Goal: Information Seeking & Learning: Learn about a topic

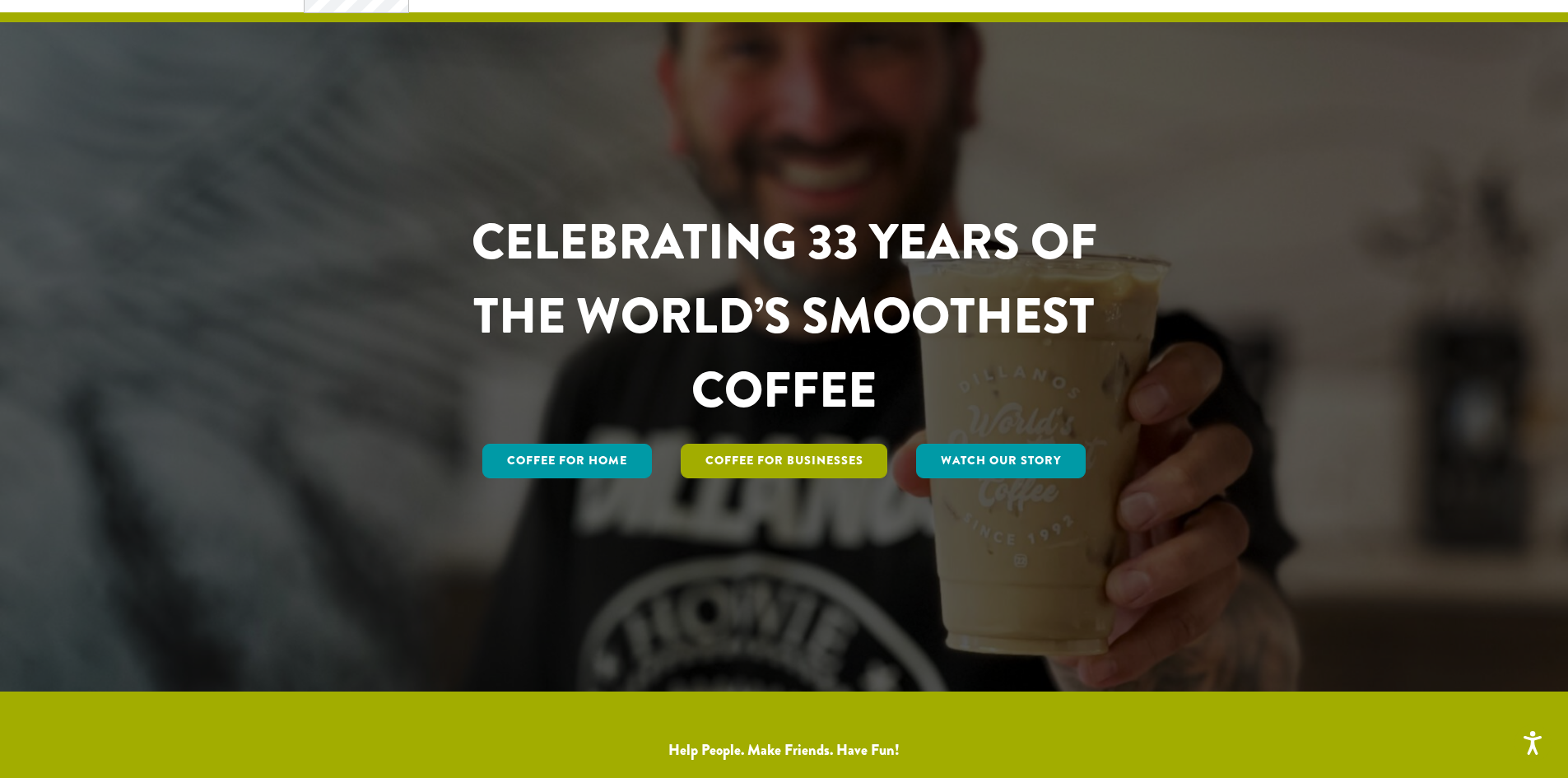
scroll to position [247, 0]
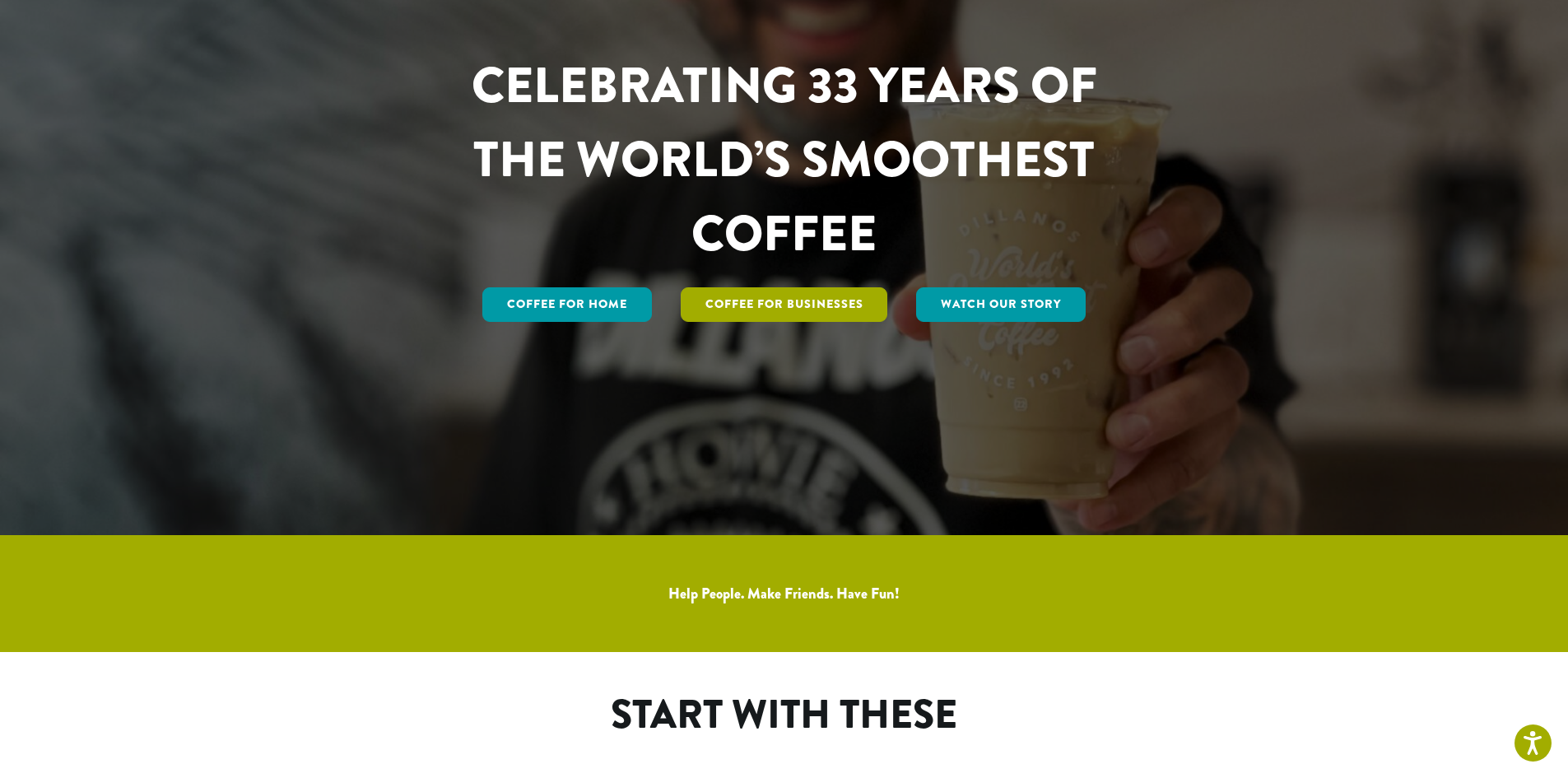
click at [744, 306] on link "Coffee For Businesses" at bounding box center [785, 305] width 208 height 35
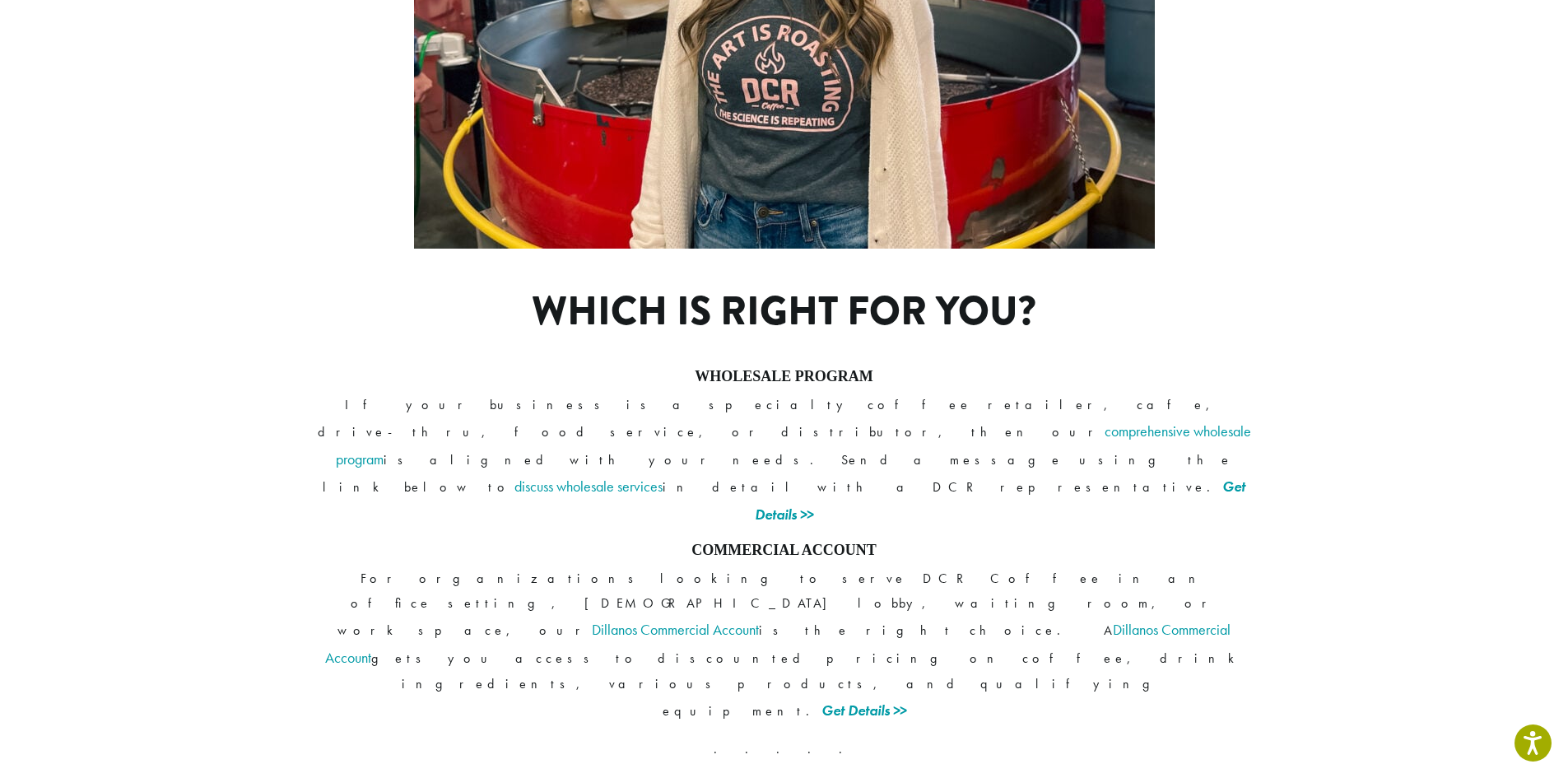
scroll to position [1140, 0]
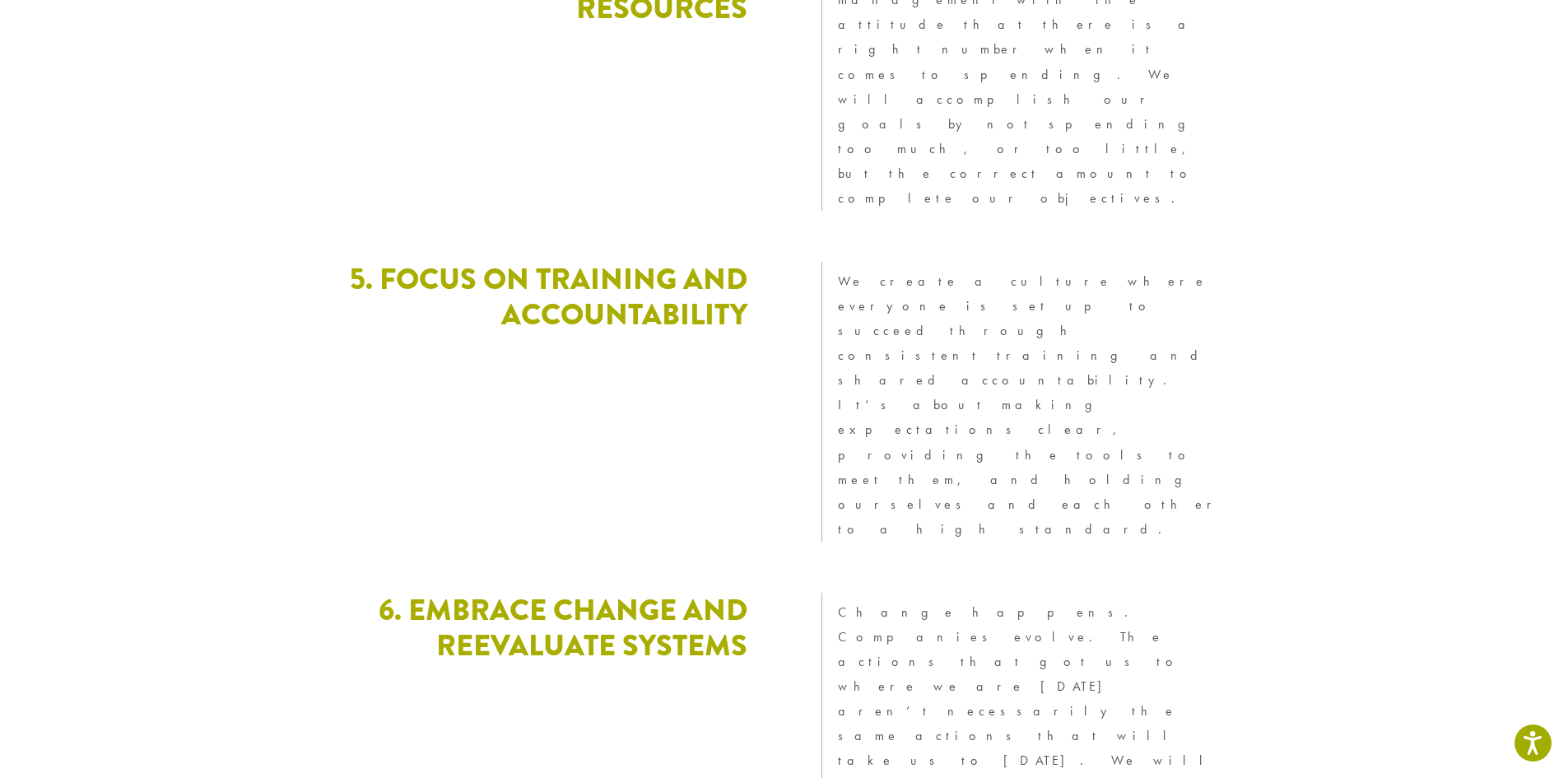
scroll to position [4450, 0]
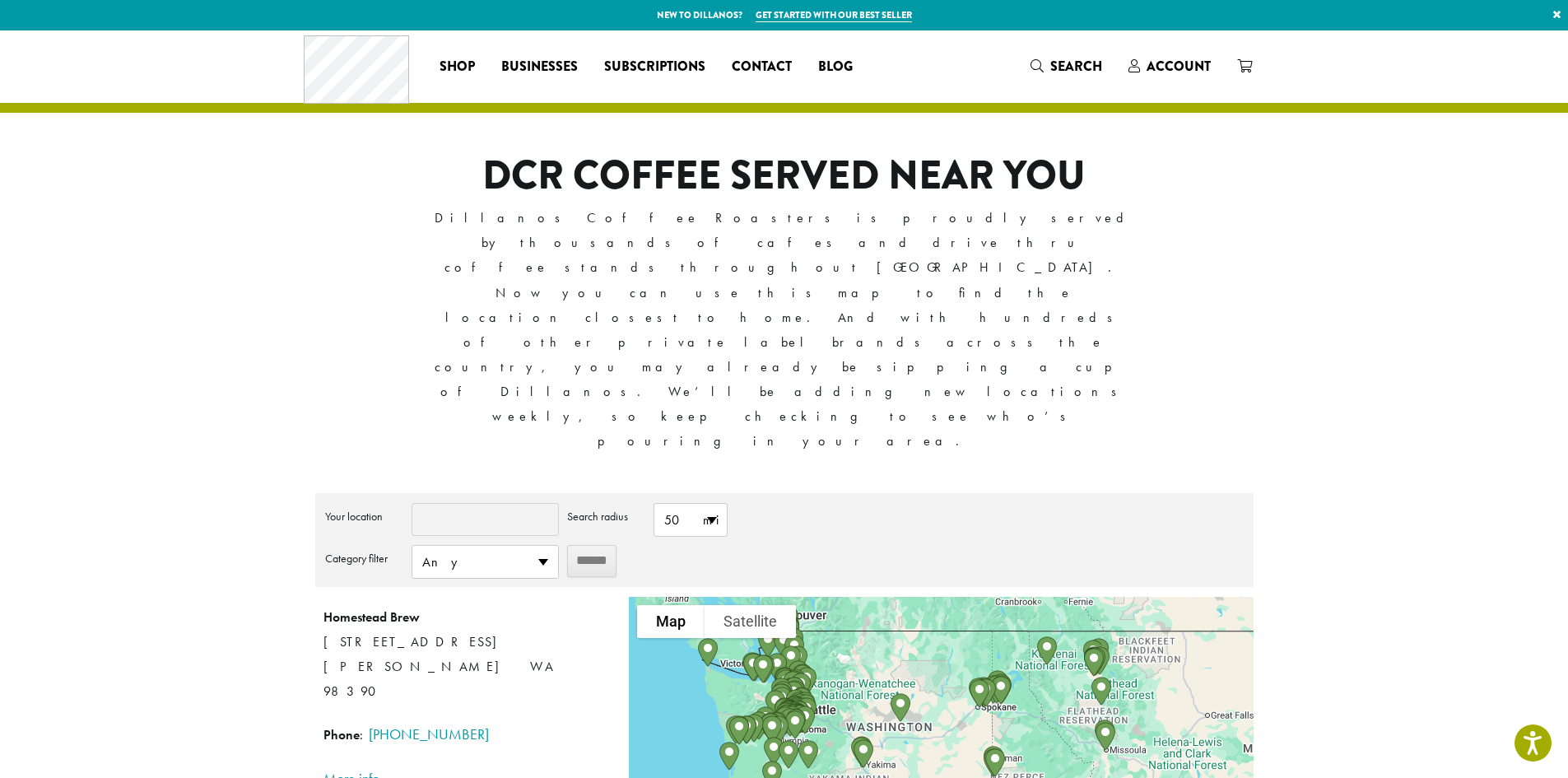
drag, startPoint x: 977, startPoint y: 468, endPoint x: 890, endPoint y: 784, distance: 327.8
click at [890, 777] on html "Accessibility Screen-Reader Guide, Feedback, and Issue Reporting | New window N…" at bounding box center [784, 595] width 1568 height 1190
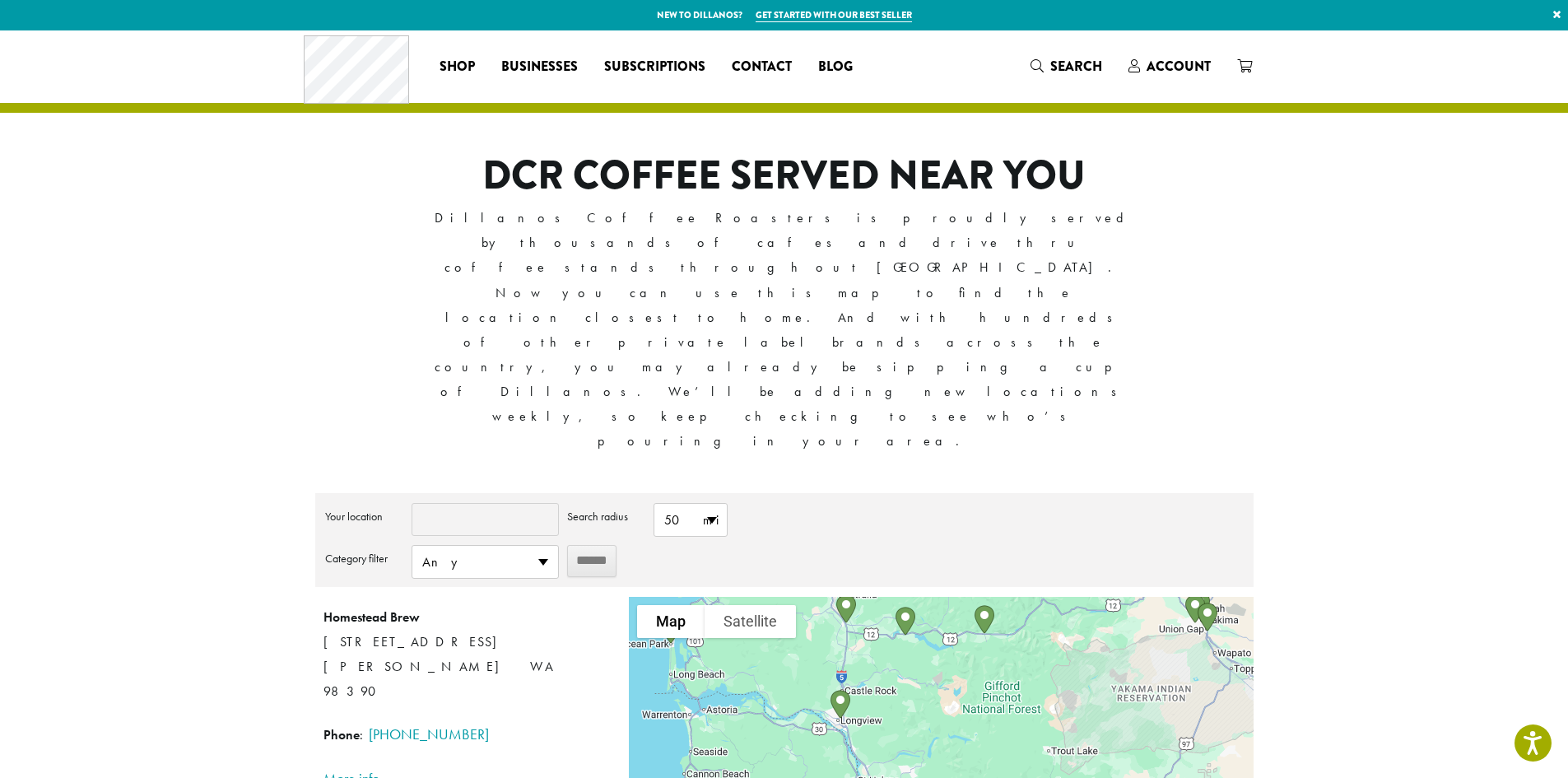
drag, startPoint x: 836, startPoint y: 564, endPoint x: 1103, endPoint y: 720, distance: 309.2
click at [1139, 768] on div "**********" at bounding box center [784, 505] width 988 height 949
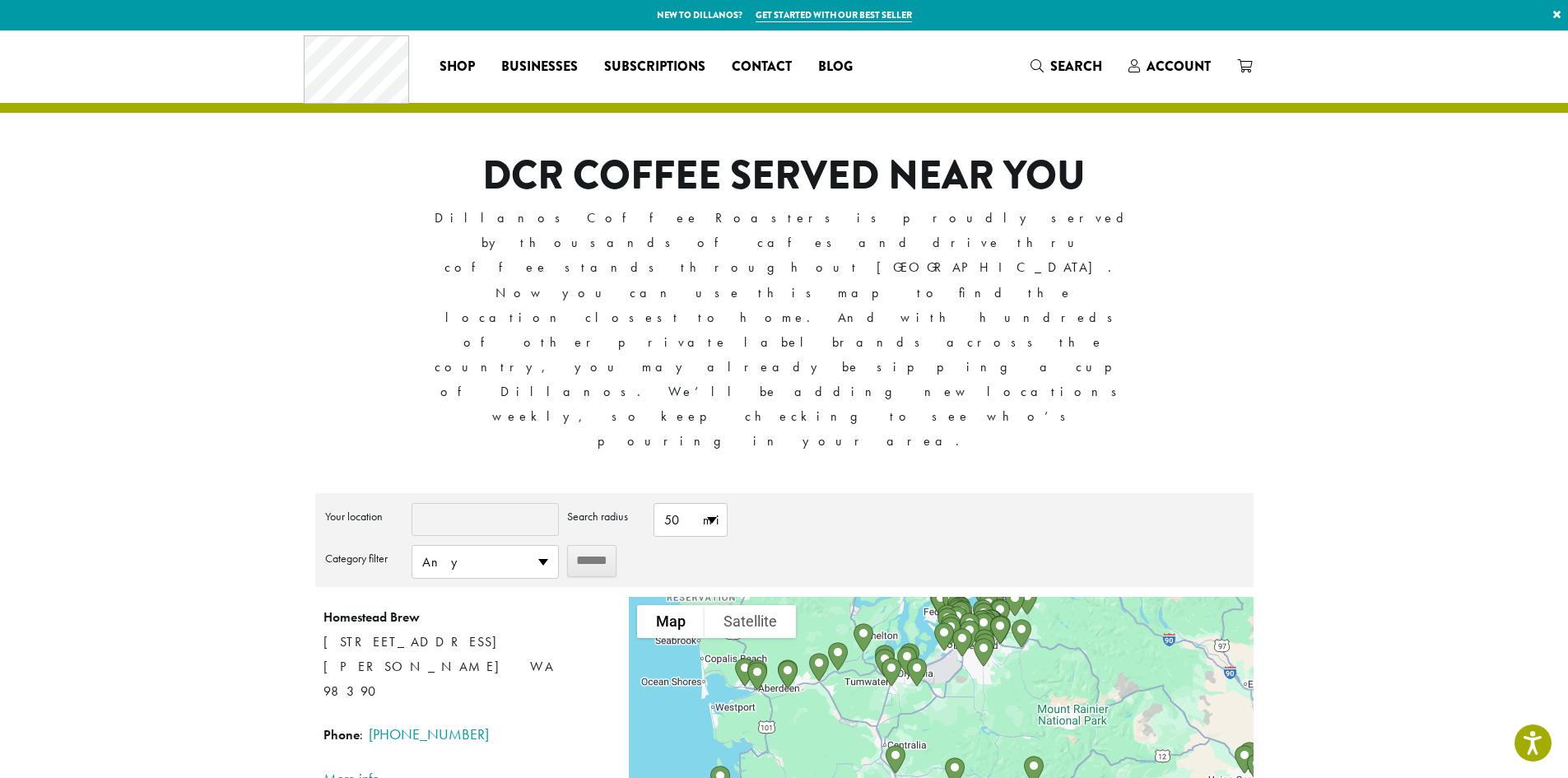
drag, startPoint x: 891, startPoint y: 555, endPoint x: 904, endPoint y: 655, distance: 100.8
click at [937, 715] on div "**********" at bounding box center [784, 715] width 938 height 446
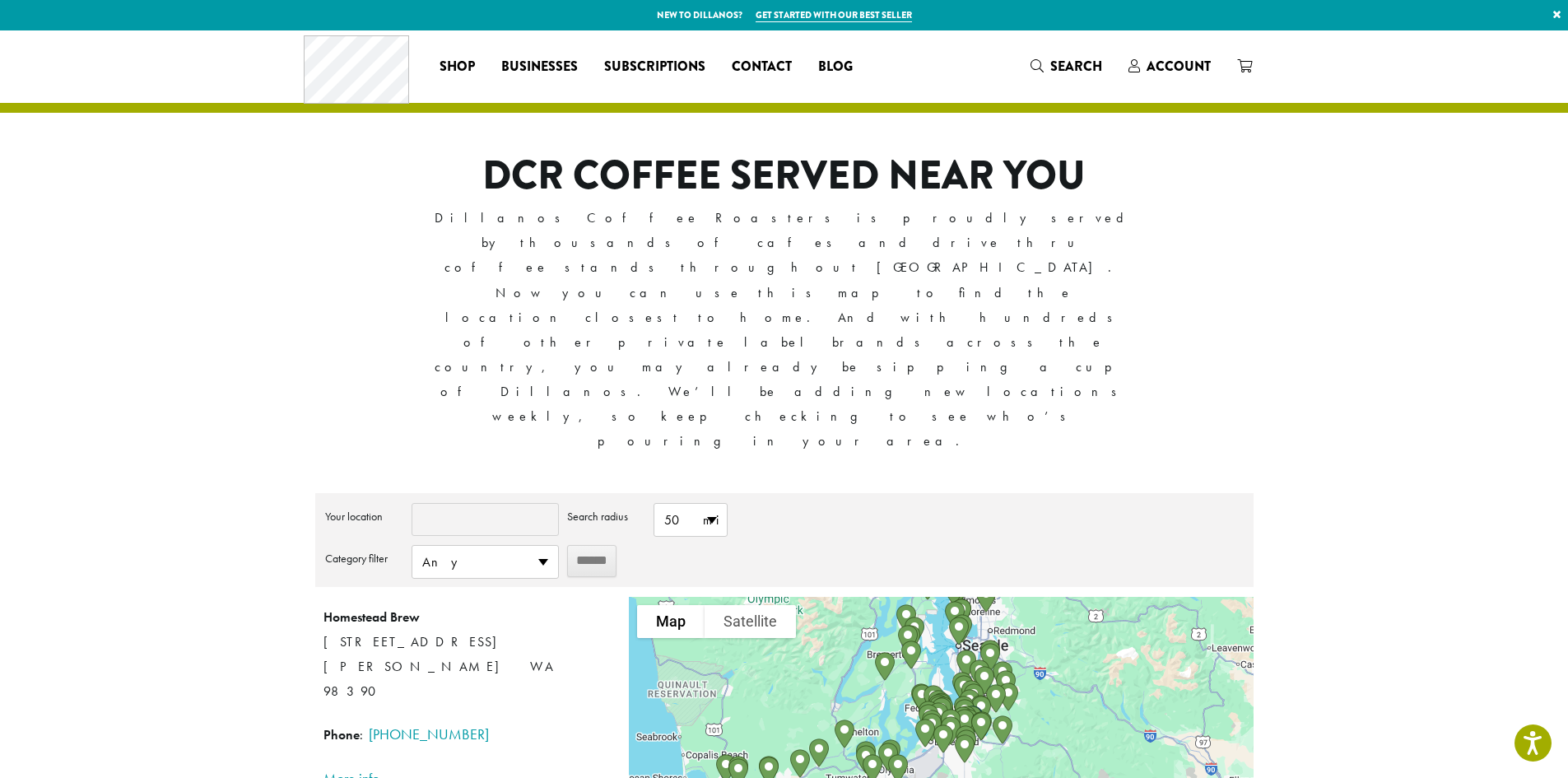
drag, startPoint x: 859, startPoint y: 578, endPoint x: 829, endPoint y: 667, distance: 93.9
click at [833, 669] on div at bounding box center [940, 740] width 624 height 288
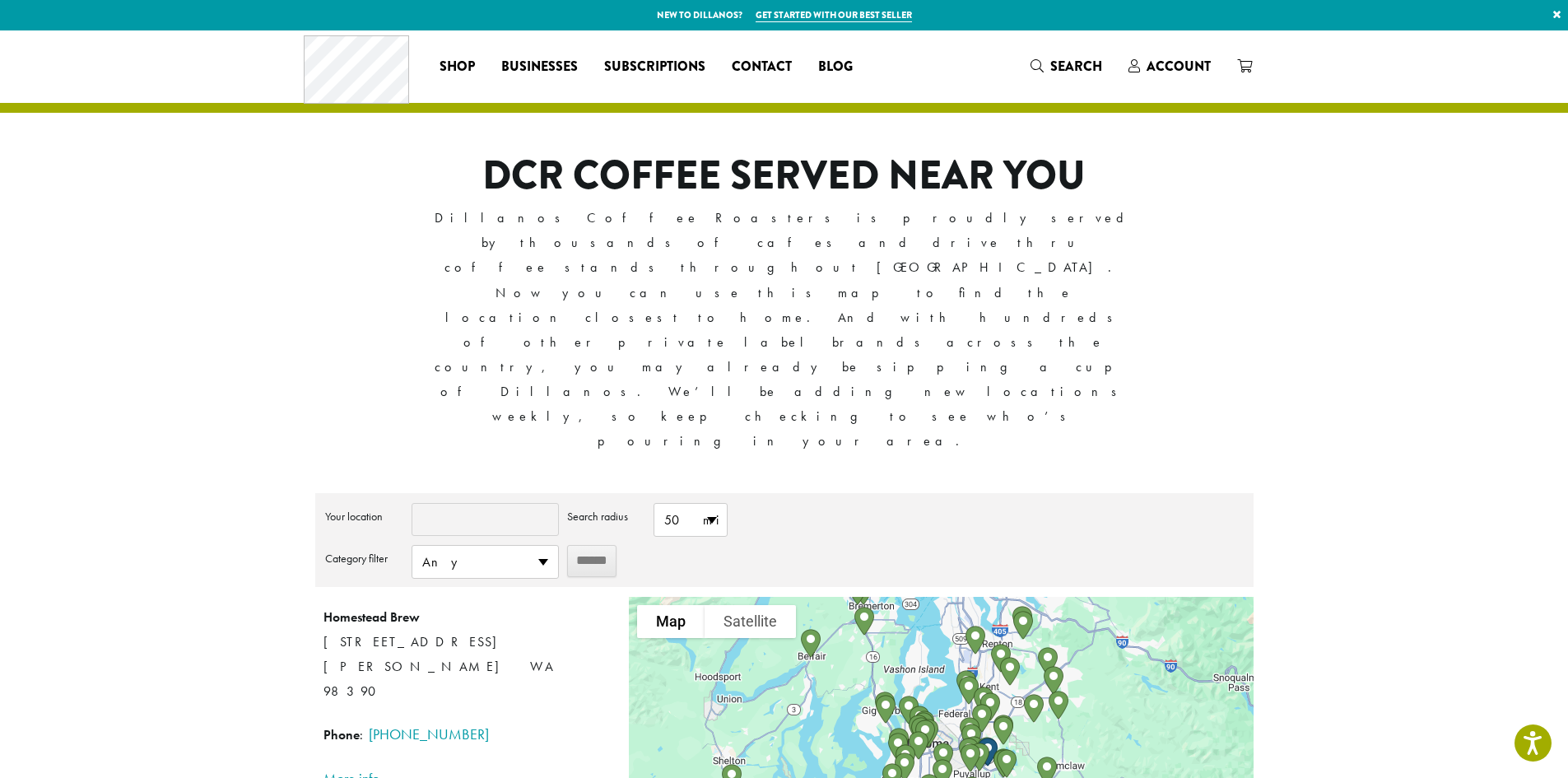
drag, startPoint x: 1114, startPoint y: 576, endPoint x: 988, endPoint y: 750, distance: 214.8
click at [988, 750] on div "**********" at bounding box center [784, 715] width 938 height 446
click at [544, 64] on span "Businesses" at bounding box center [539, 67] width 76 height 20
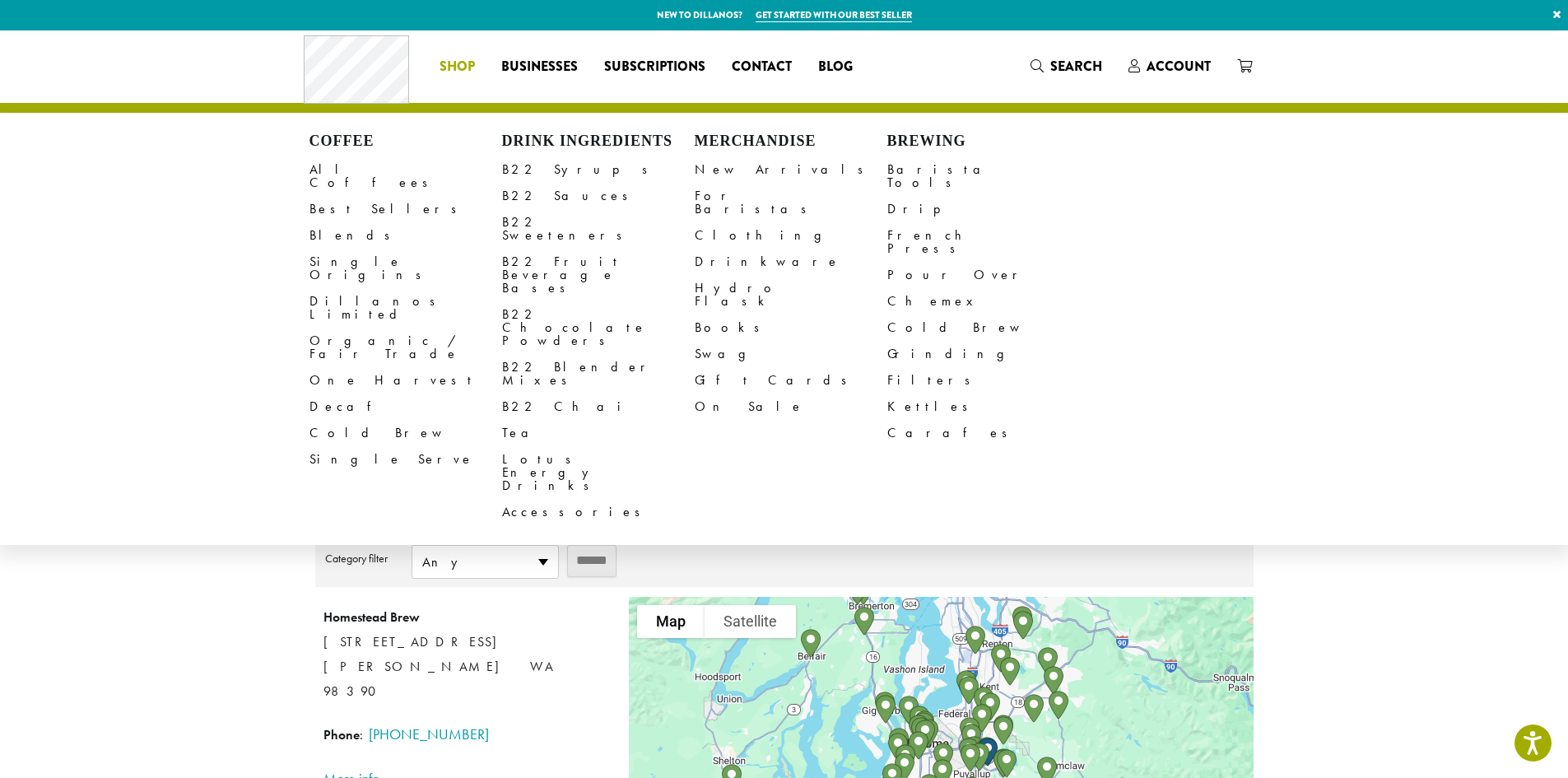
click at [449, 69] on span "Shop" at bounding box center [457, 67] width 36 height 20
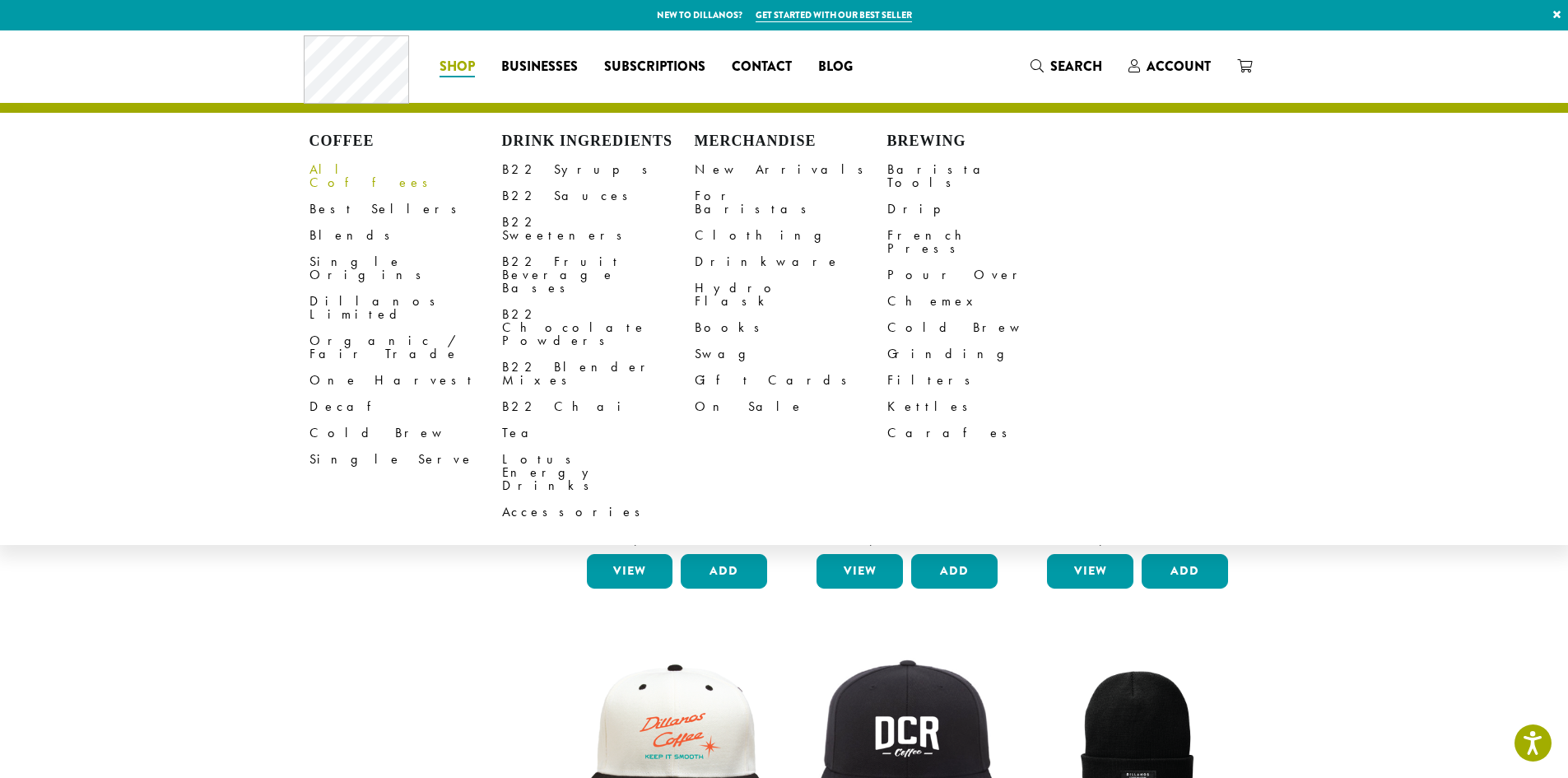
click at [349, 164] on link "All Coffees" at bounding box center [406, 176] width 193 height 40
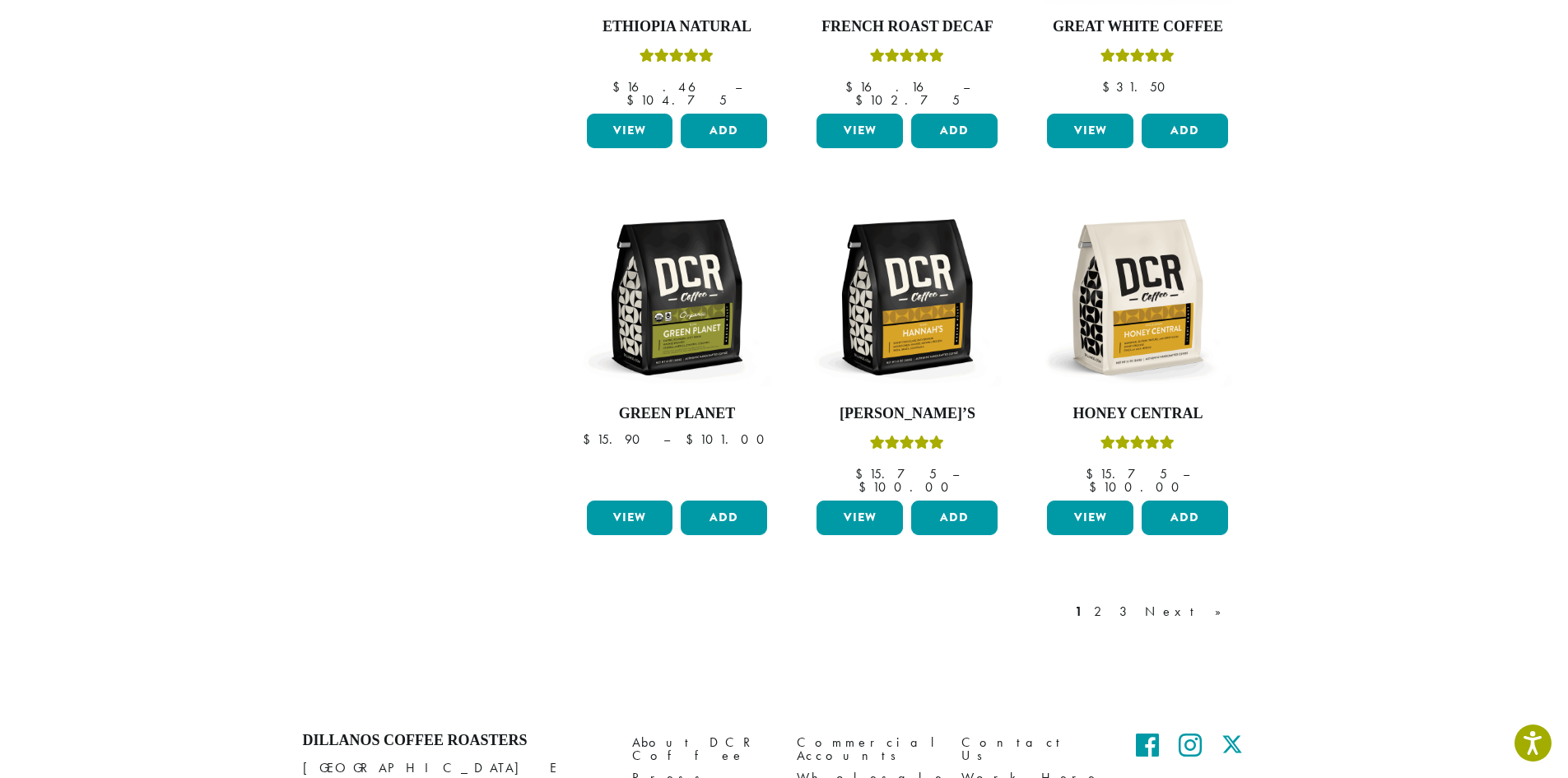
scroll to position [1235, 0]
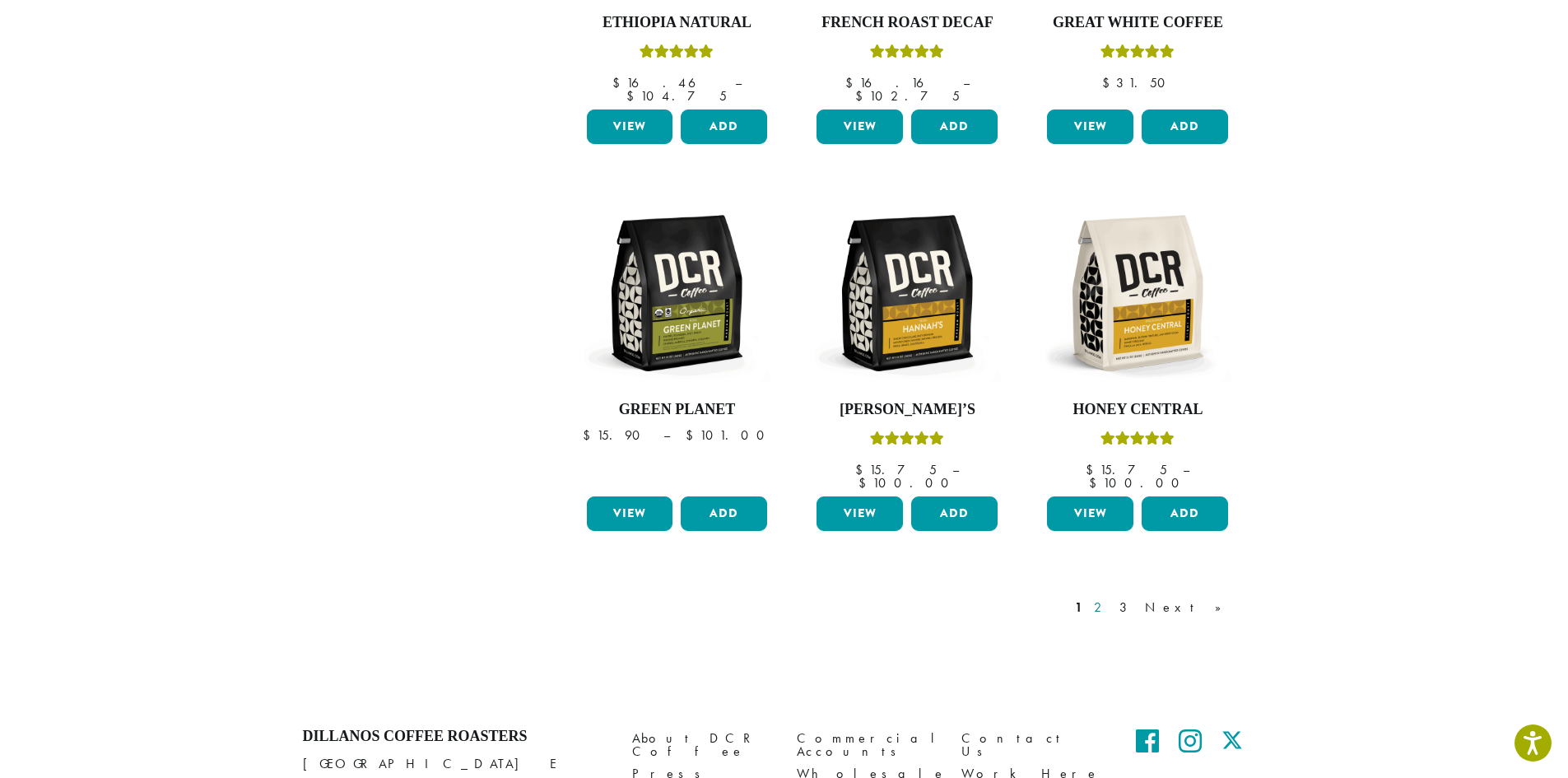
click at [1111, 598] on link "2" at bounding box center [1101, 607] width 20 height 19
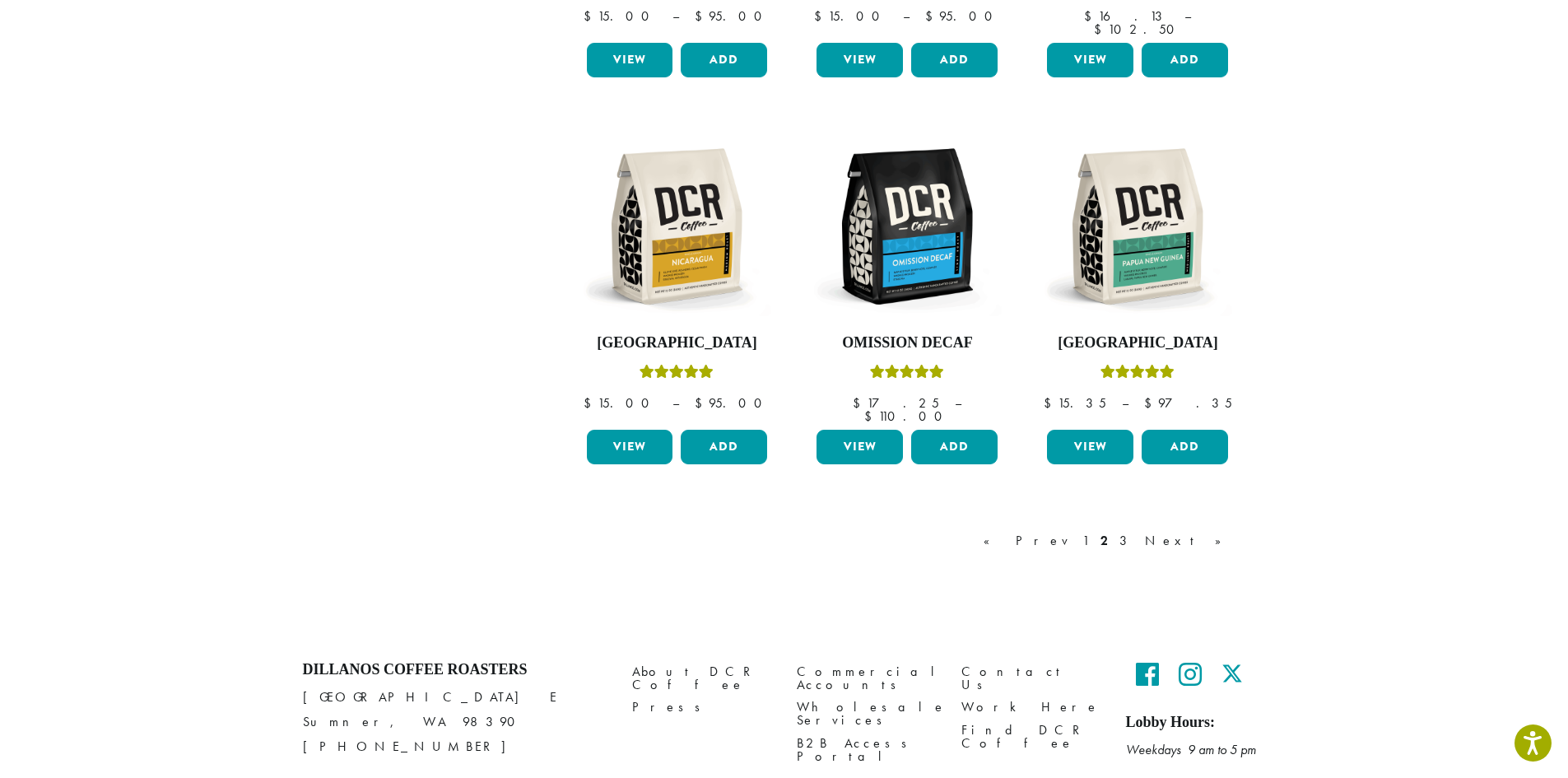
scroll to position [1331, 0]
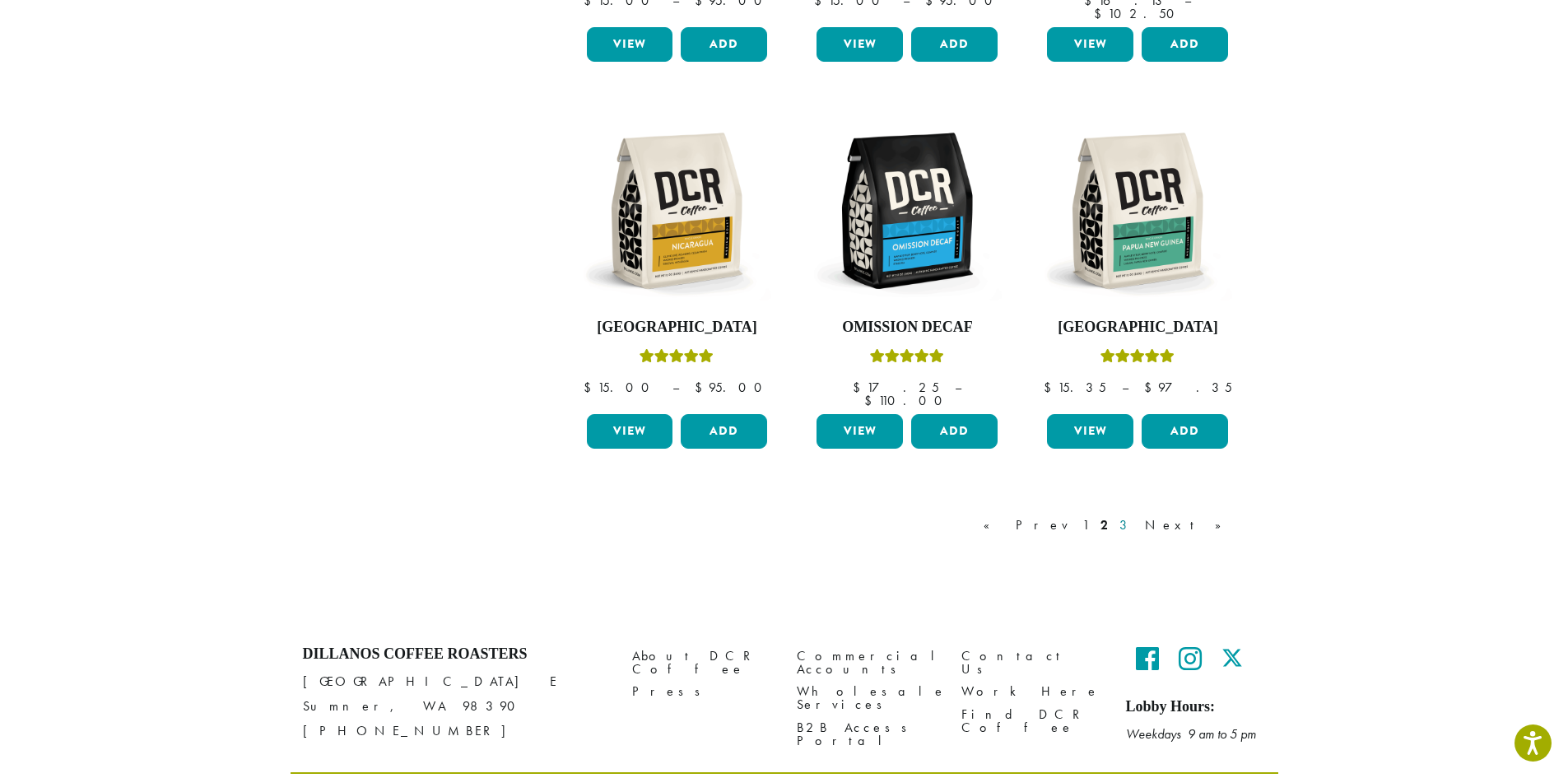
click at [1137, 516] on link "3" at bounding box center [1126, 525] width 20 height 19
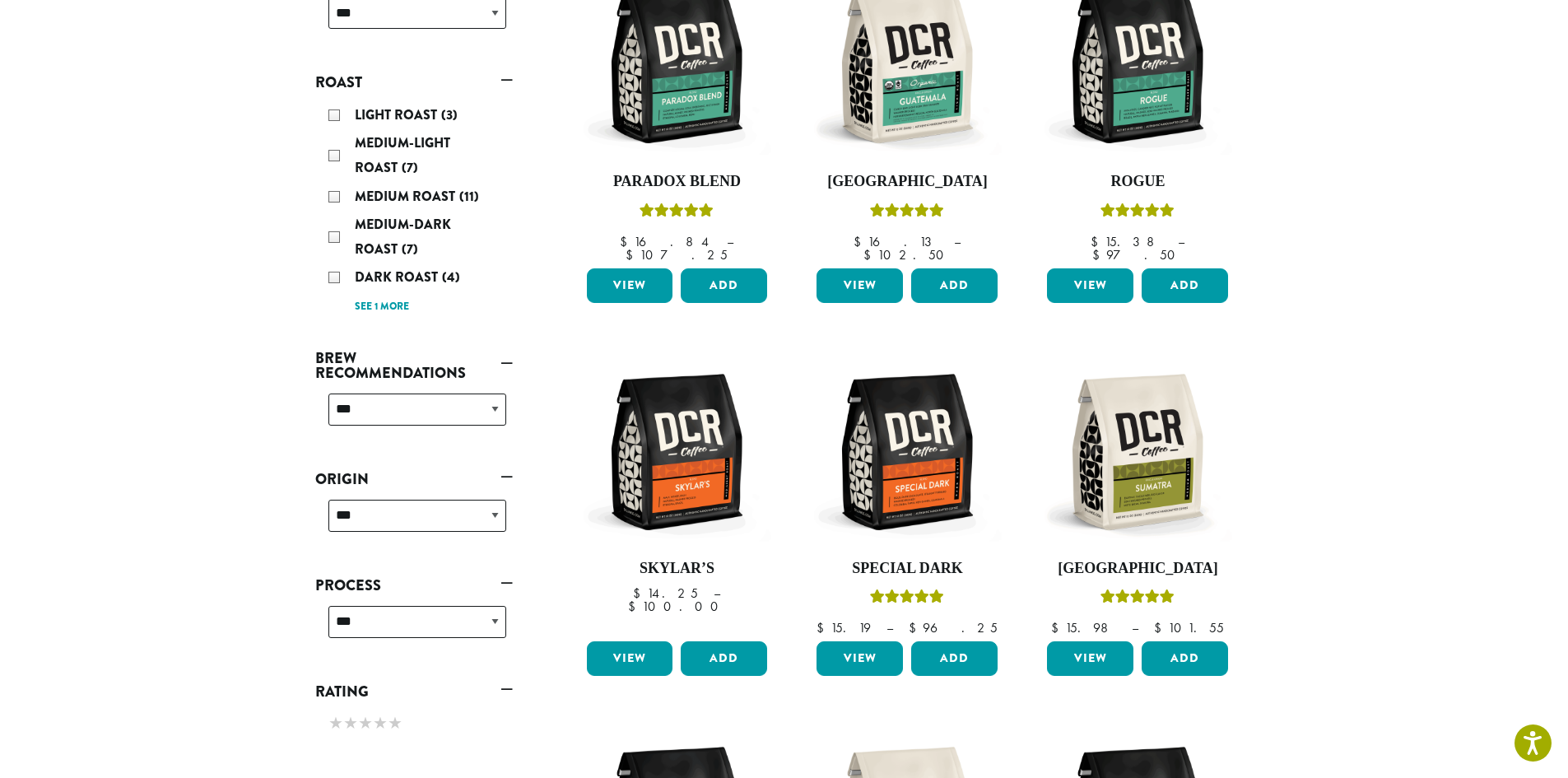
scroll to position [278, 0]
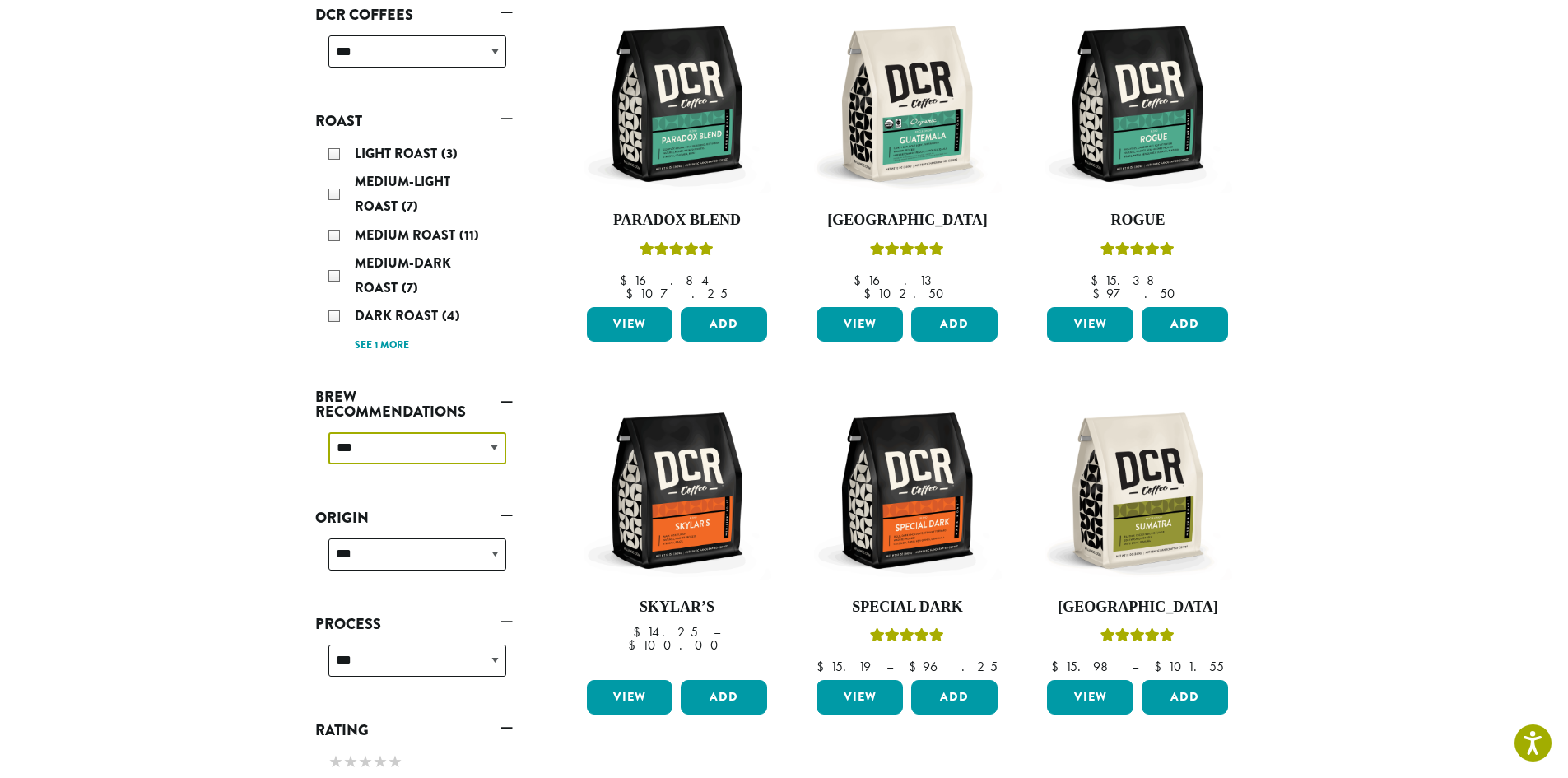
click at [495, 445] on select "**********" at bounding box center [416, 448] width 177 height 32
select select "********"
click at [328, 432] on select "**********" at bounding box center [416, 448] width 177 height 32
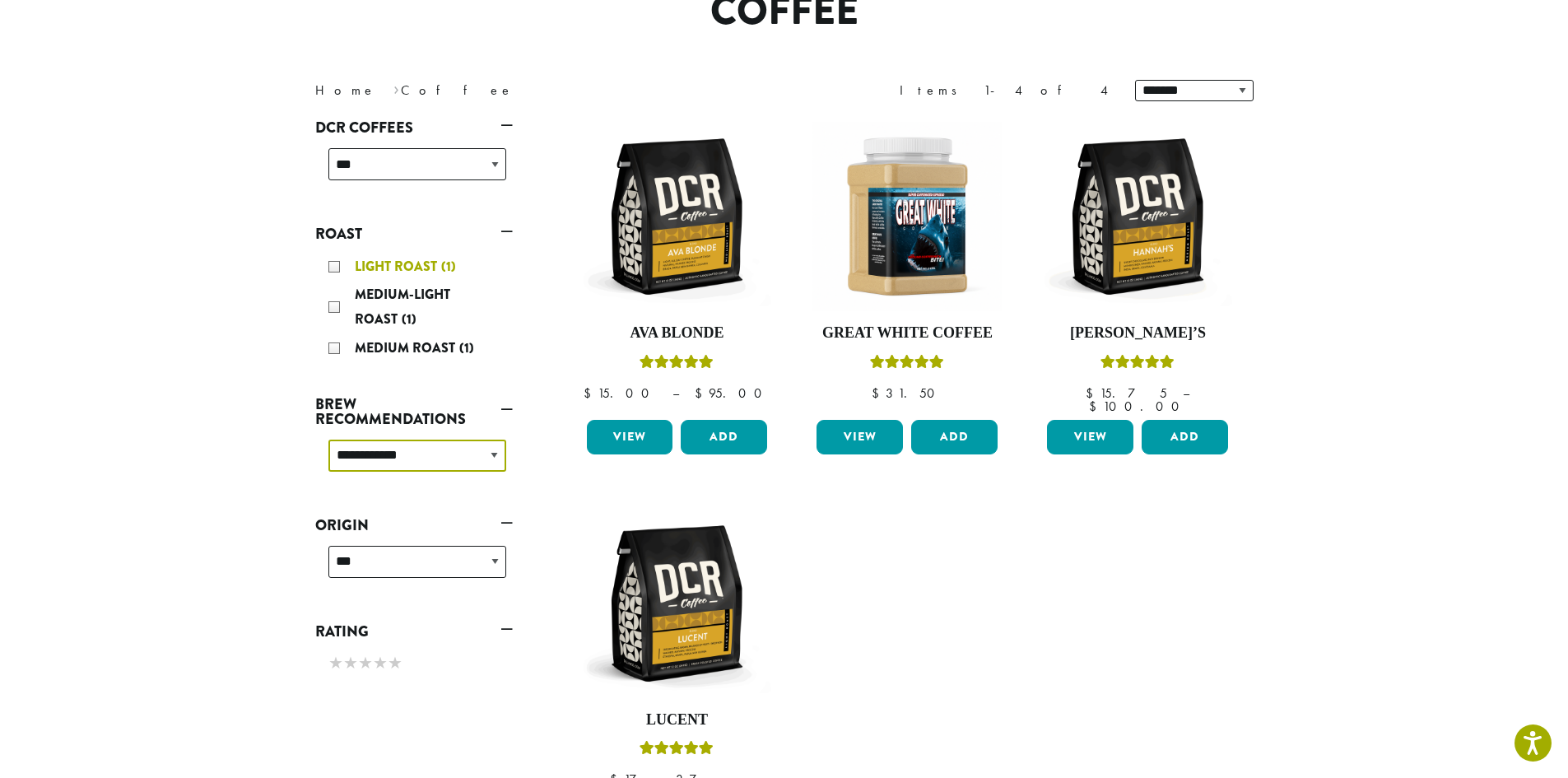
scroll to position [83, 0]
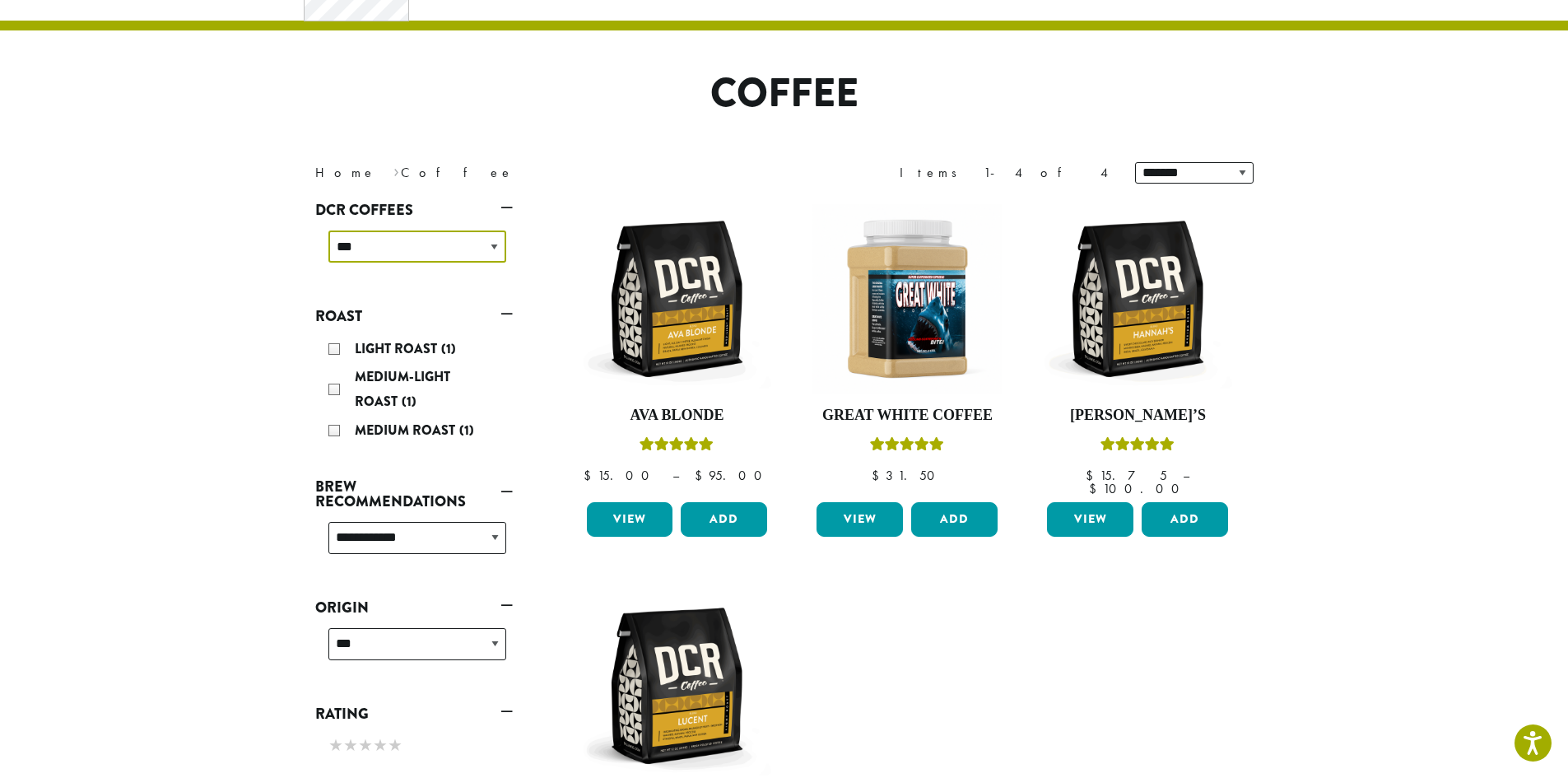
click at [494, 244] on select "**********" at bounding box center [416, 246] width 177 height 32
click at [223, 257] on section "**********" at bounding box center [784, 512] width 1568 height 1127
click at [329, 173] on link "Home" at bounding box center [346, 172] width 61 height 17
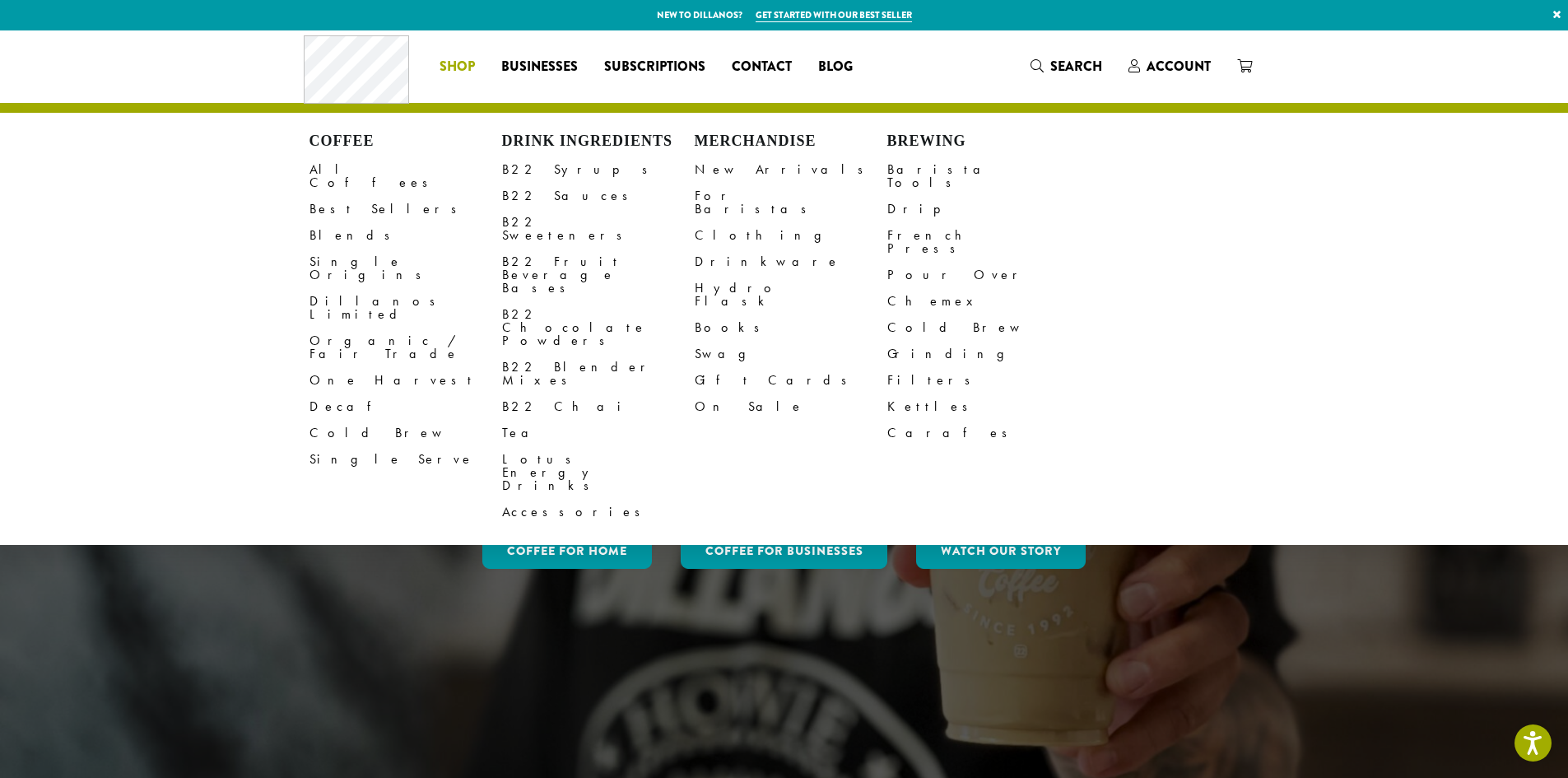
click at [449, 69] on span "Shop" at bounding box center [457, 67] width 36 height 20
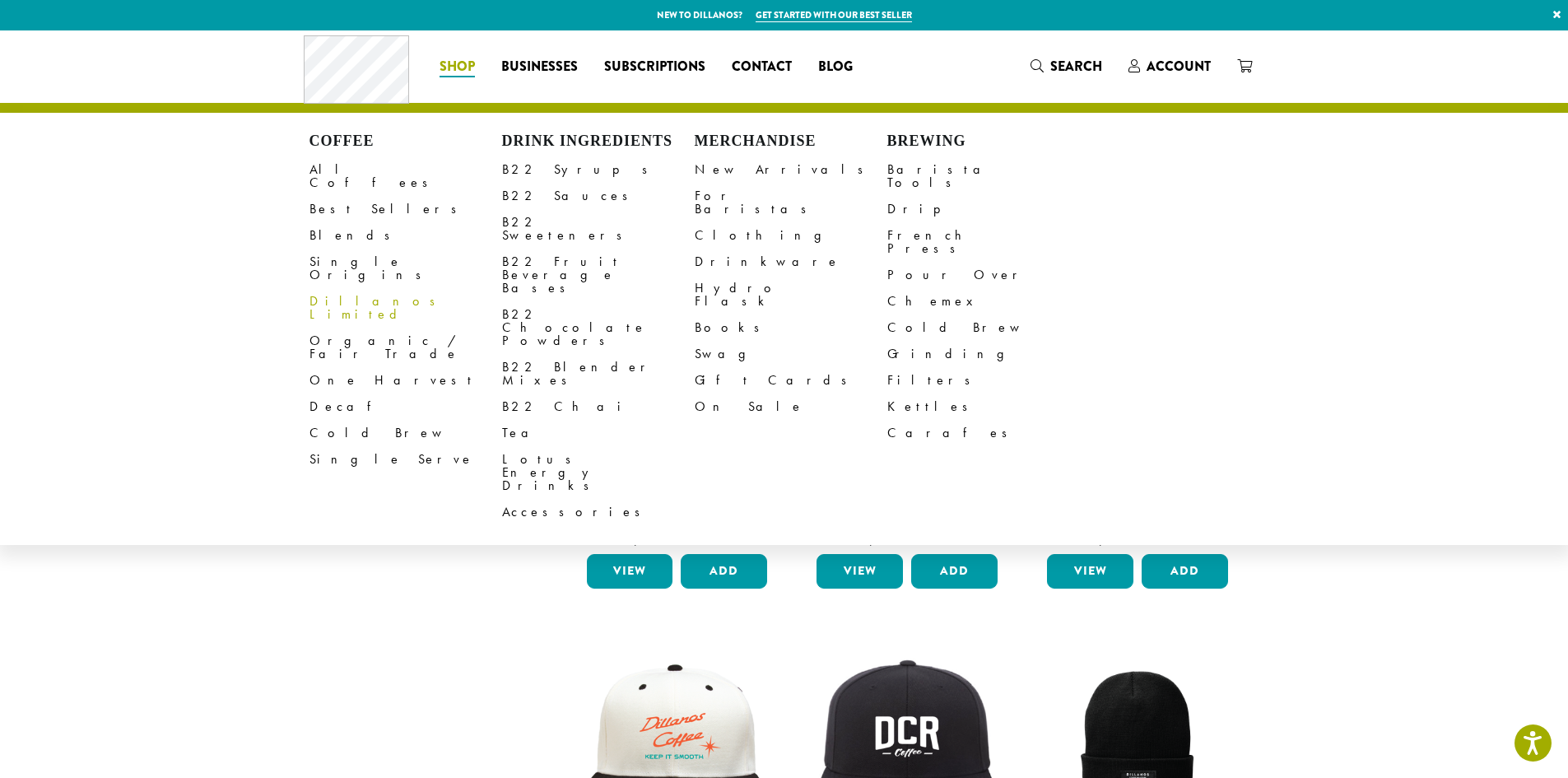
click at [338, 288] on link "Dillanos Limited" at bounding box center [406, 307] width 193 height 40
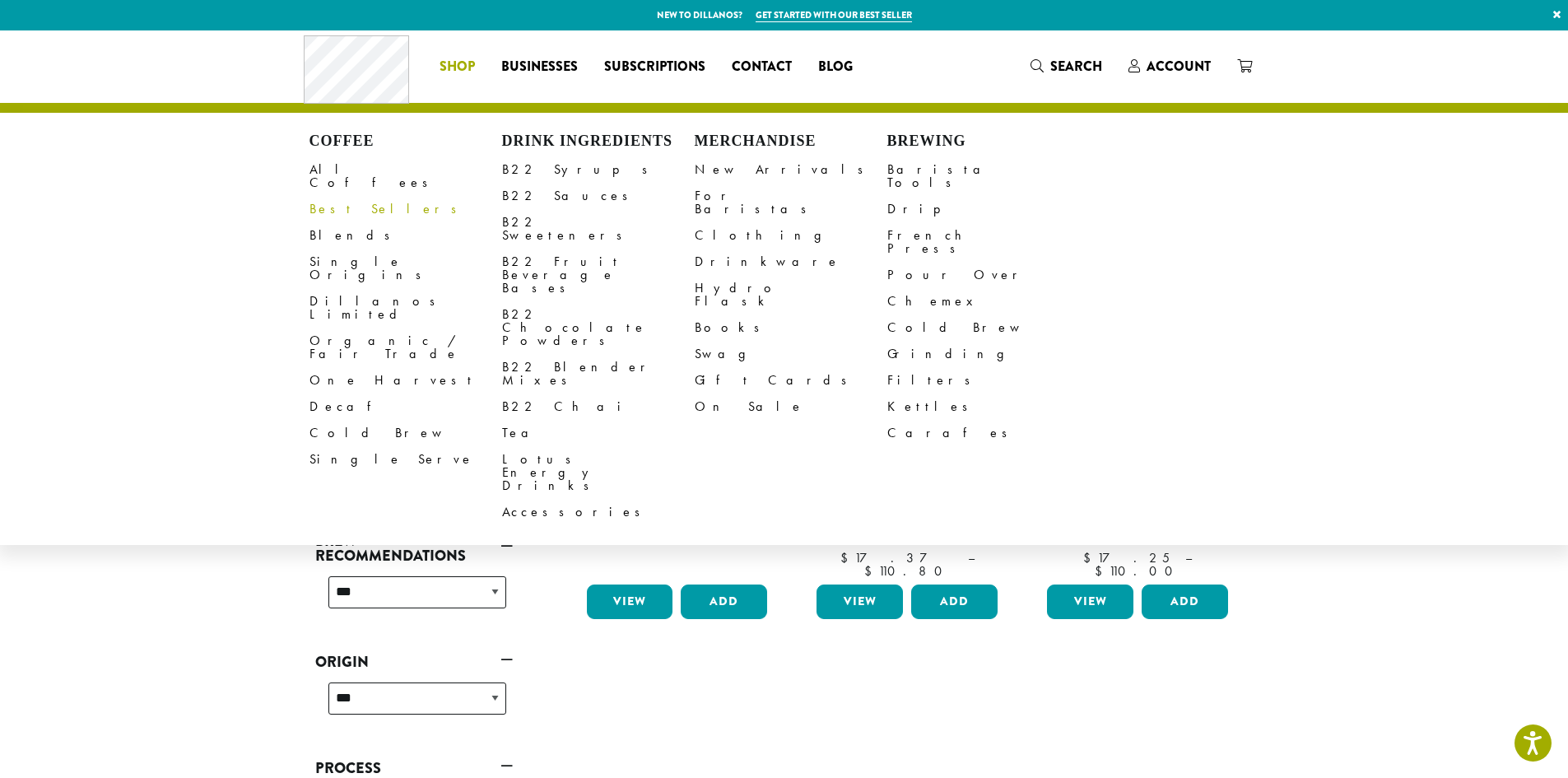
click at [319, 196] on link "Best Sellers" at bounding box center [406, 209] width 193 height 27
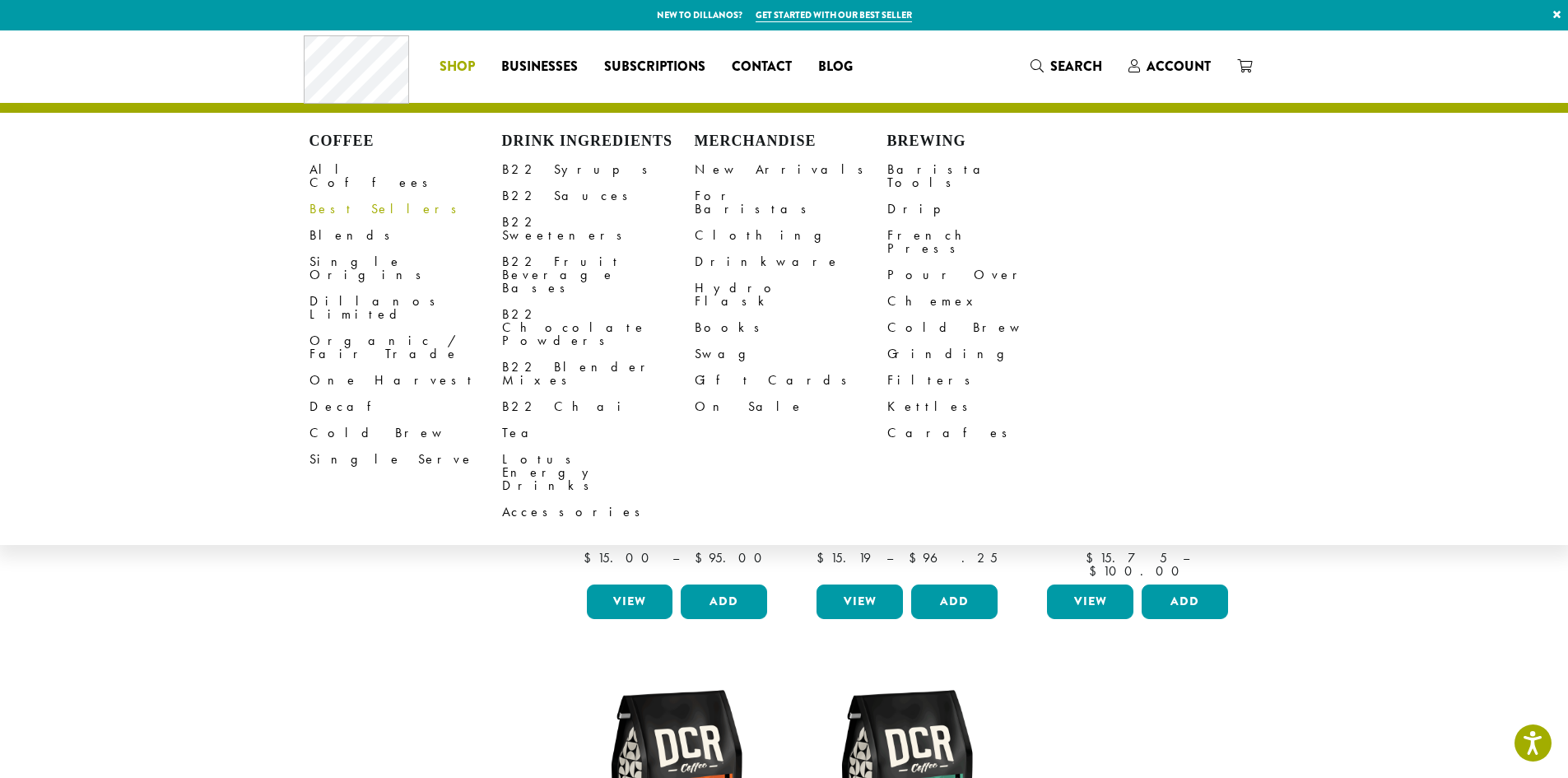
click at [323, 196] on link "Best Sellers" at bounding box center [406, 209] width 193 height 27
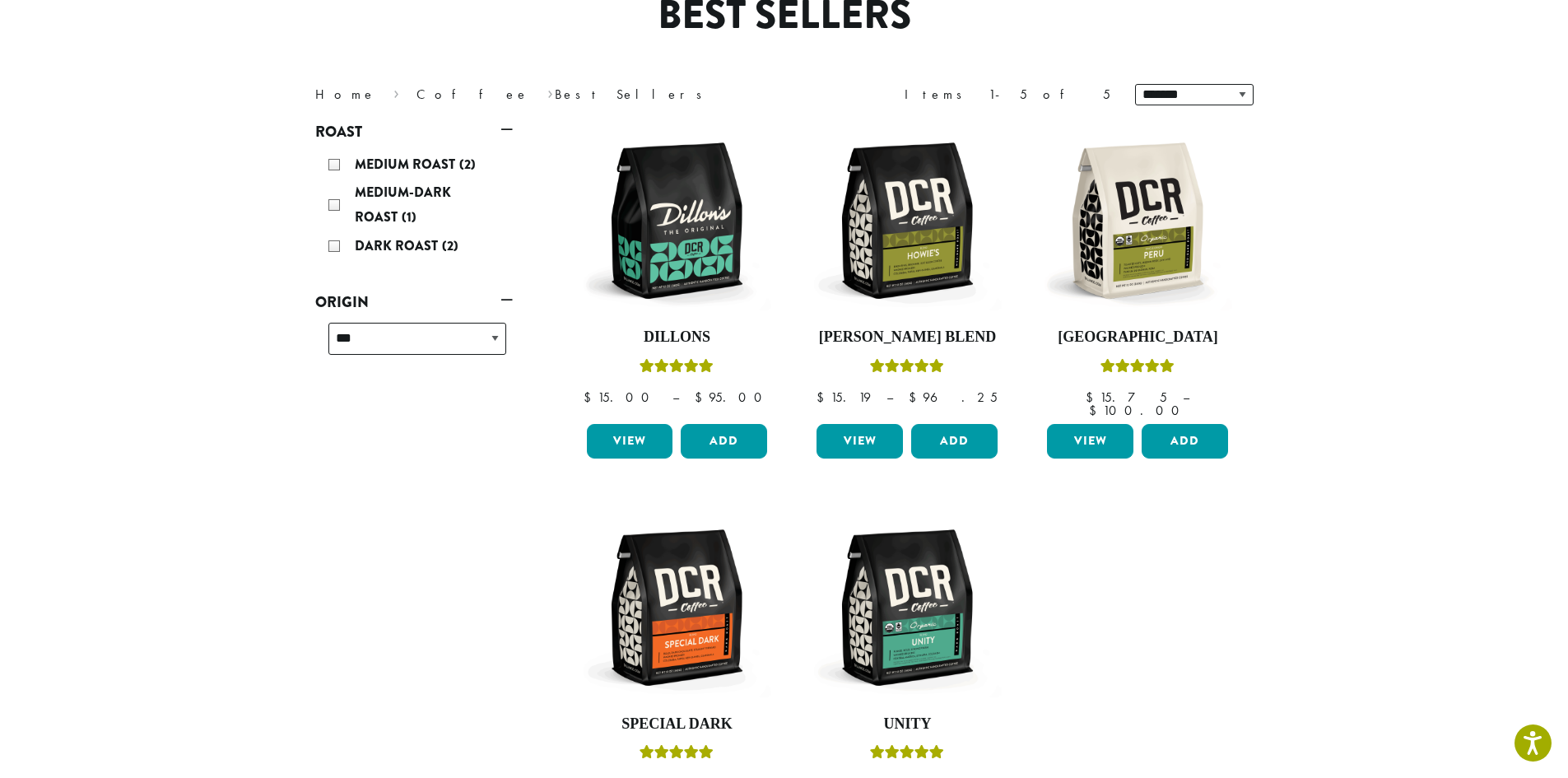
scroll to position [165, 0]
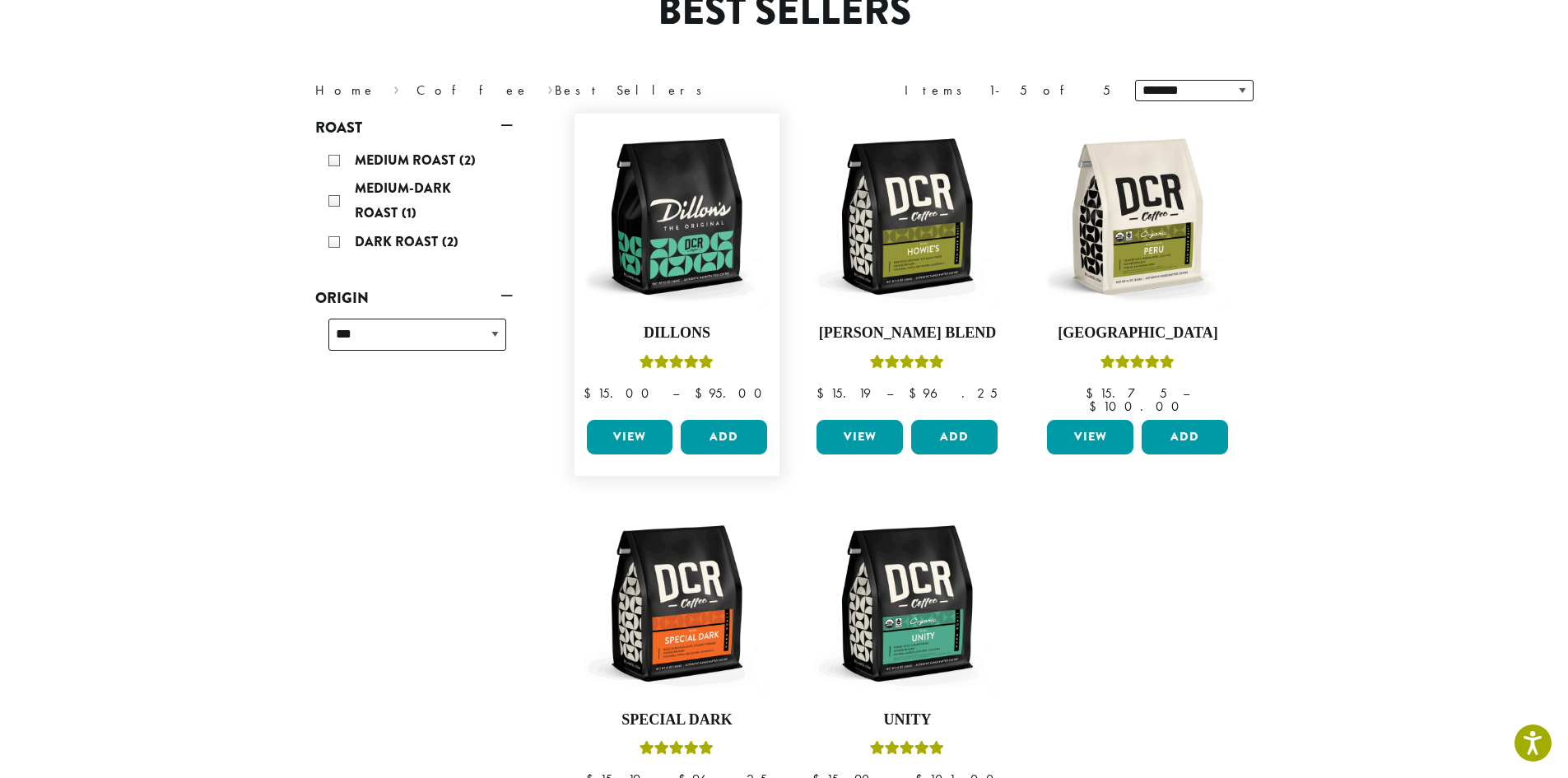
click at [628, 420] on link "View" at bounding box center [630, 438] width 86 height 35
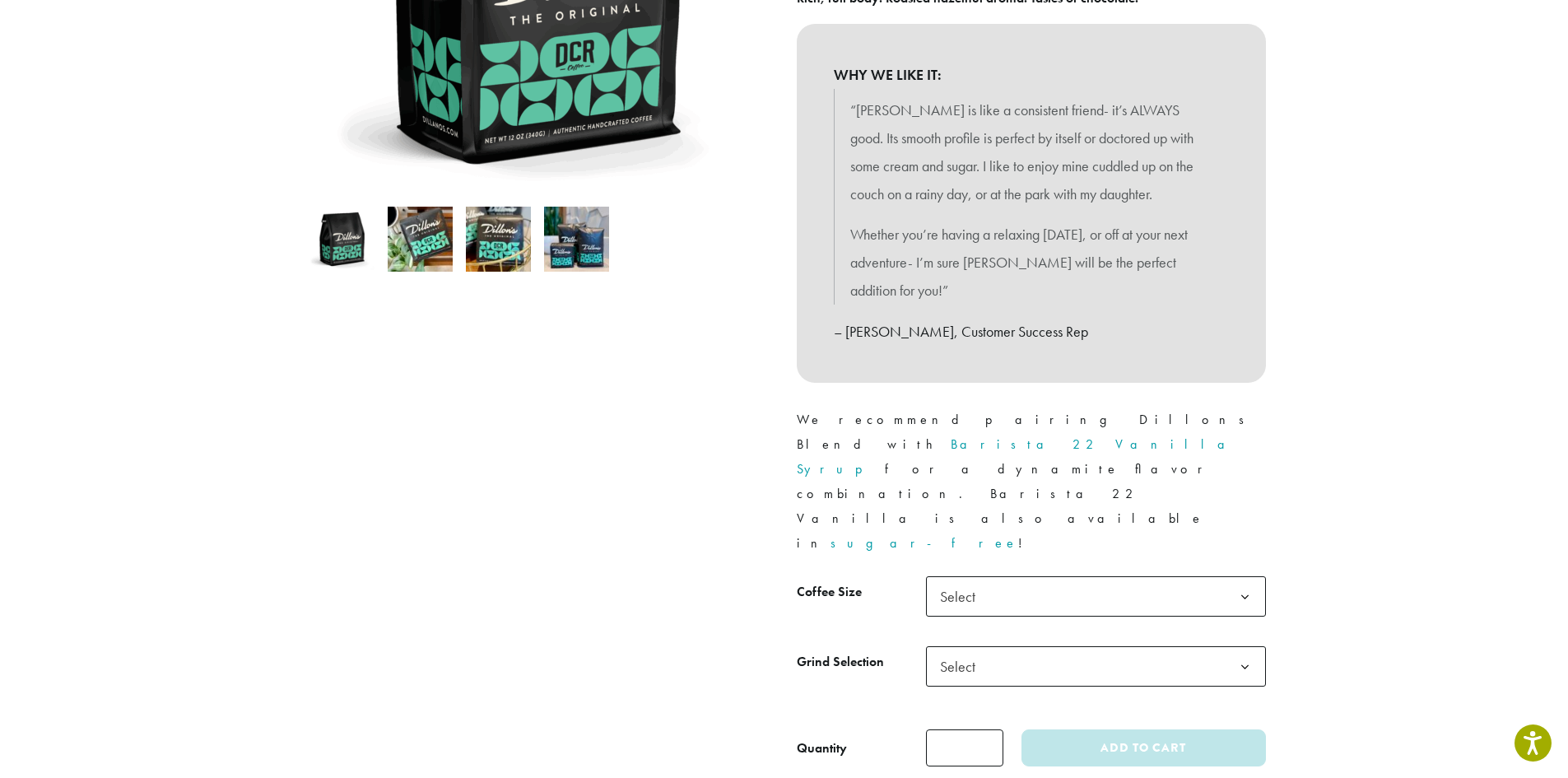
scroll to position [494, 0]
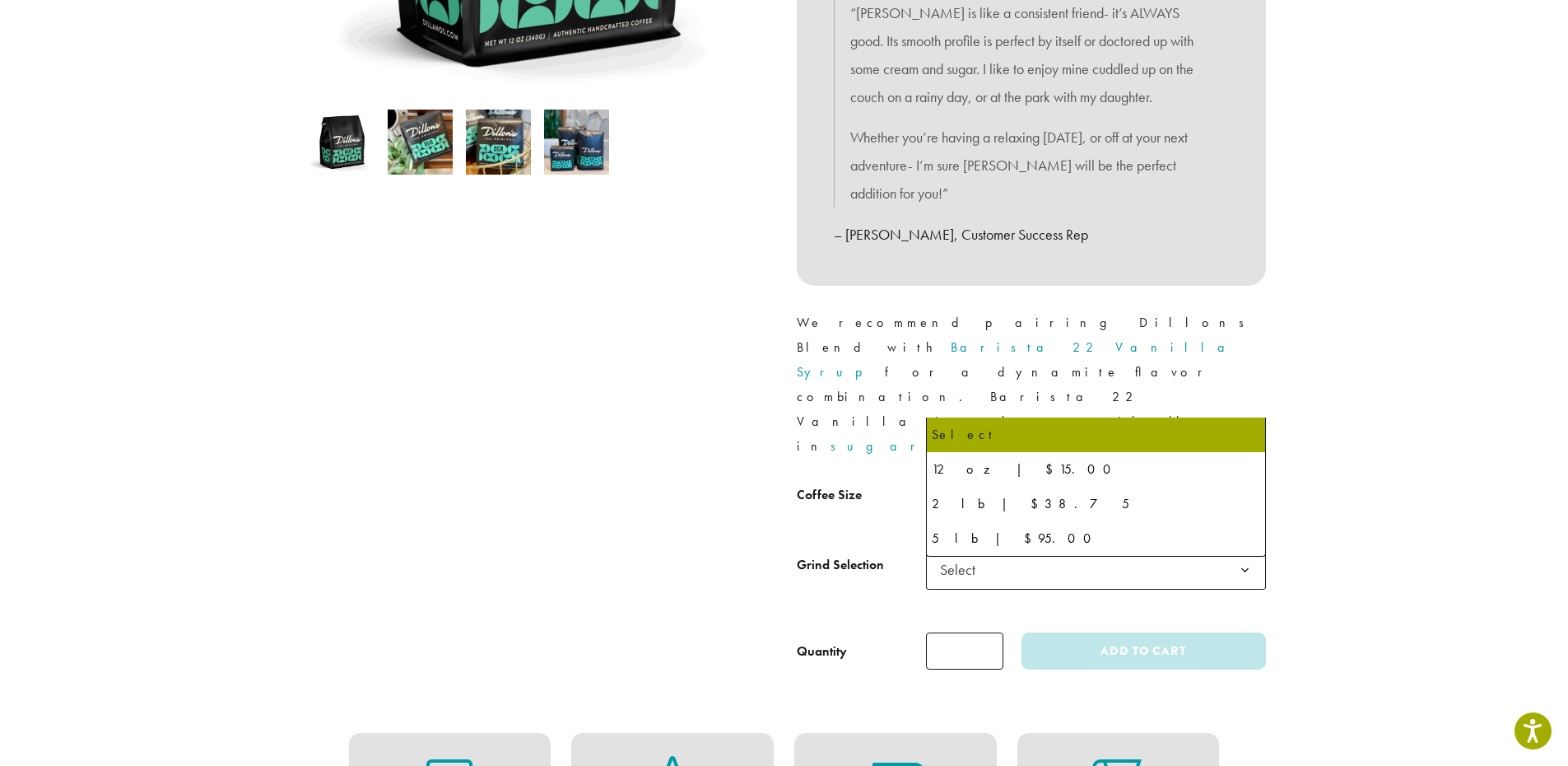
click at [1243, 480] on b at bounding box center [1244, 500] width 40 height 40
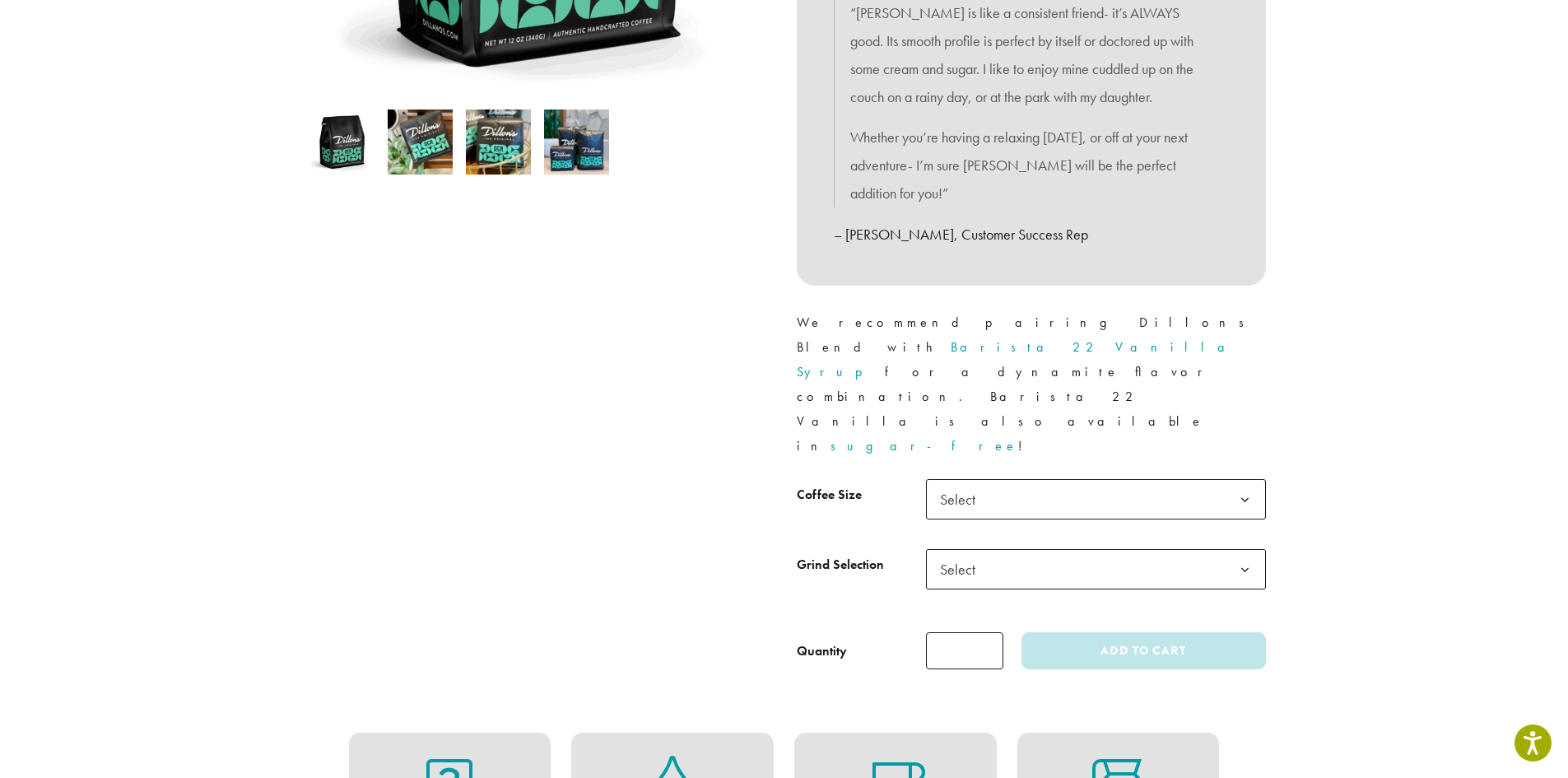
click at [1243, 550] on b at bounding box center [1244, 570] width 40 height 40
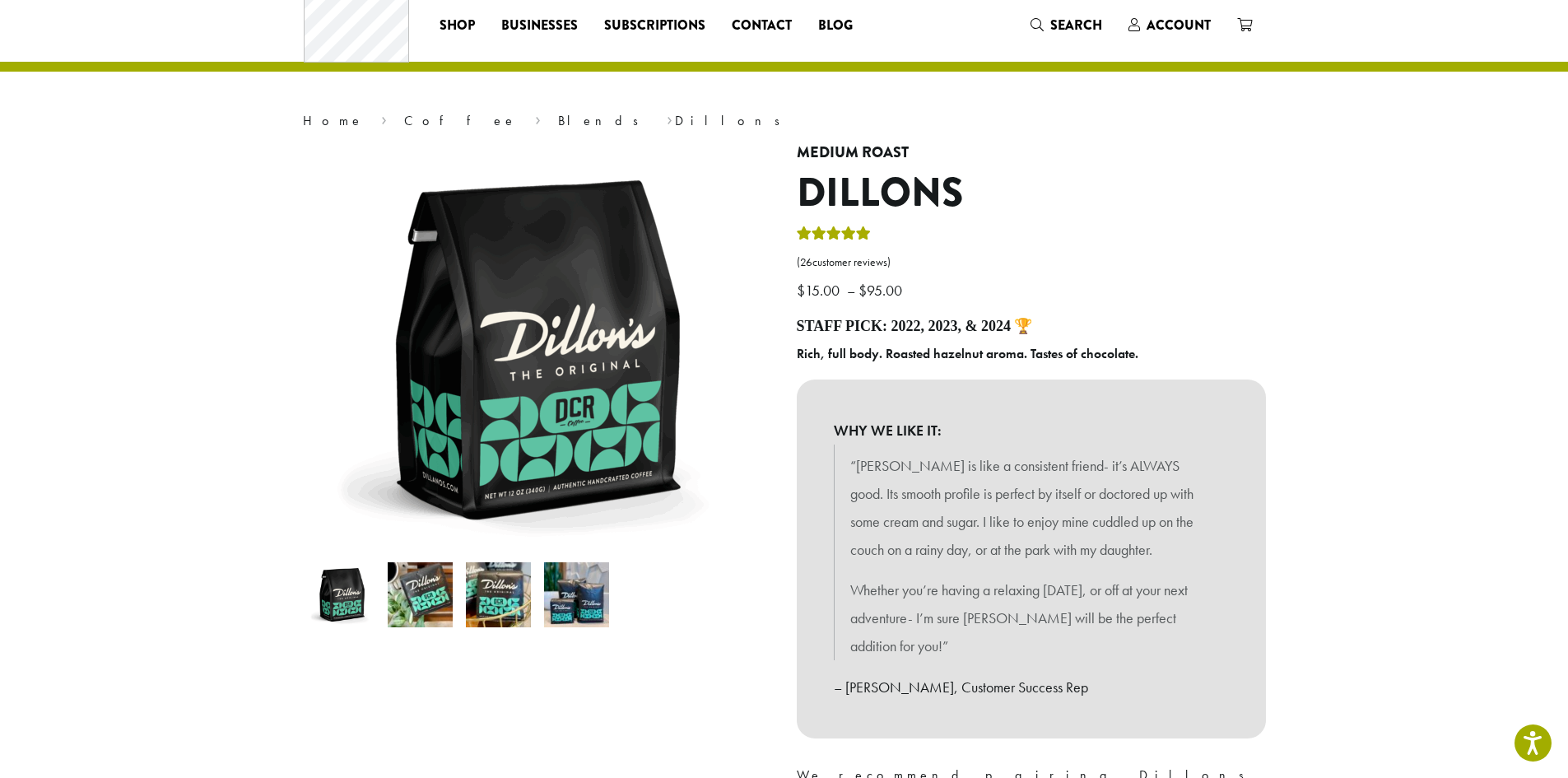
scroll to position [0, 0]
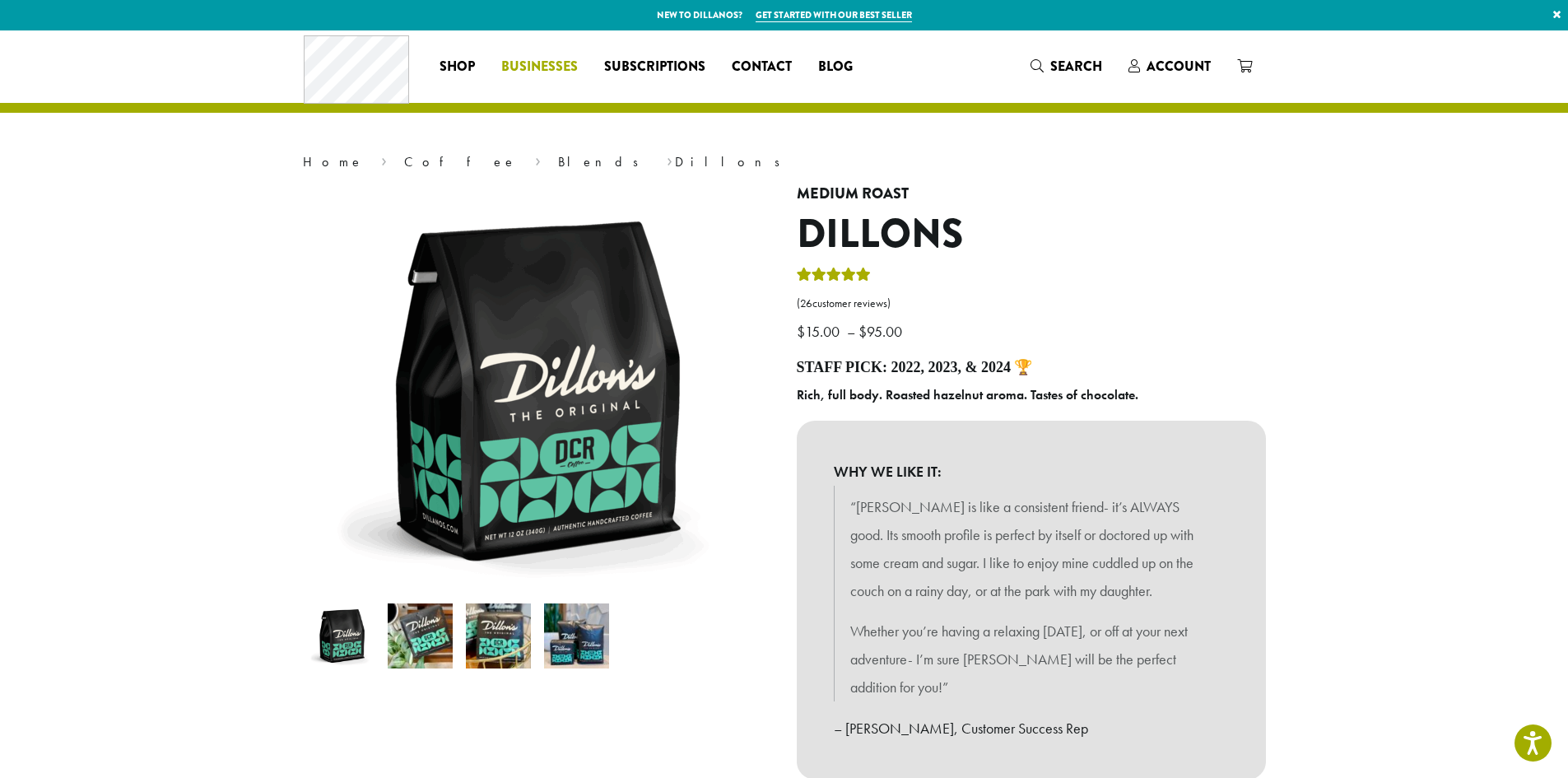
click at [529, 68] on span "Businesses" at bounding box center [539, 67] width 76 height 20
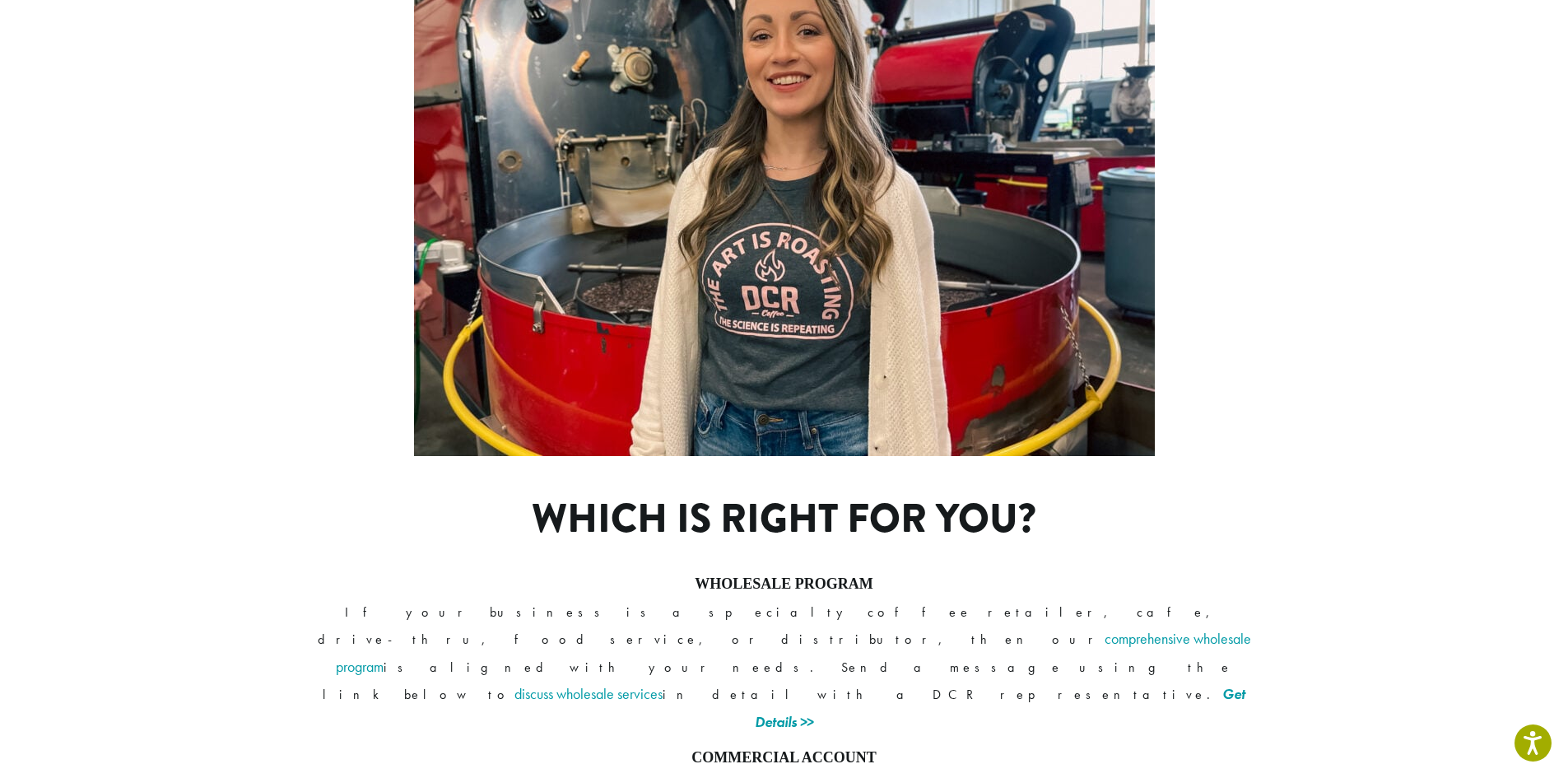
scroll to position [1140, 0]
